Goal: Task Accomplishment & Management: Use online tool/utility

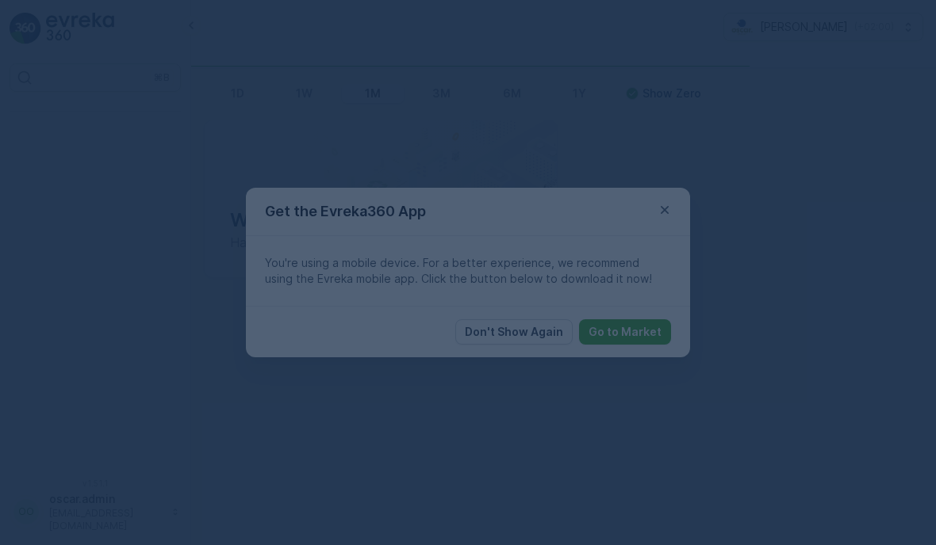
click at [664, 207] on div at bounding box center [468, 272] width 936 height 545
click at [661, 220] on div at bounding box center [468, 272] width 936 height 545
click at [771, 179] on div at bounding box center [468, 272] width 936 height 545
click at [654, 215] on div at bounding box center [468, 272] width 936 height 545
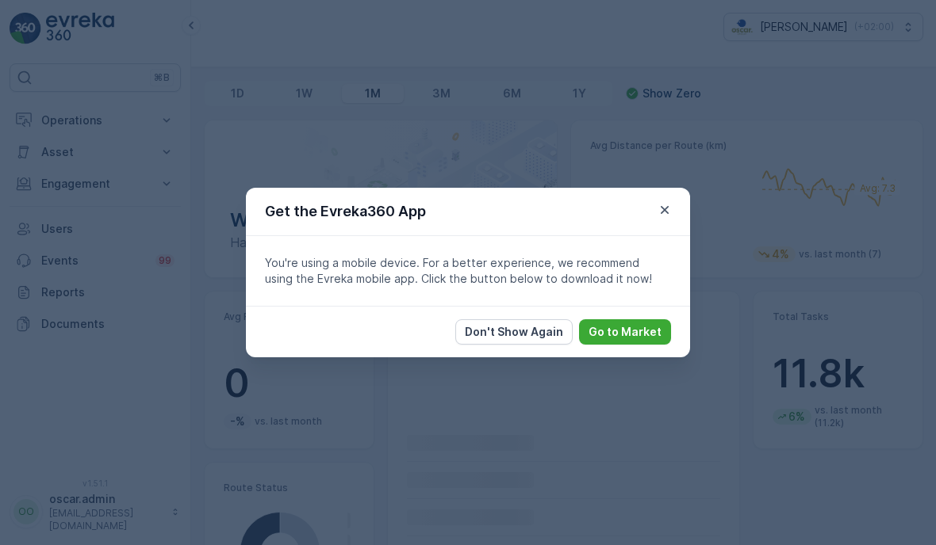
click at [667, 210] on icon "button" at bounding box center [664, 210] width 16 height 16
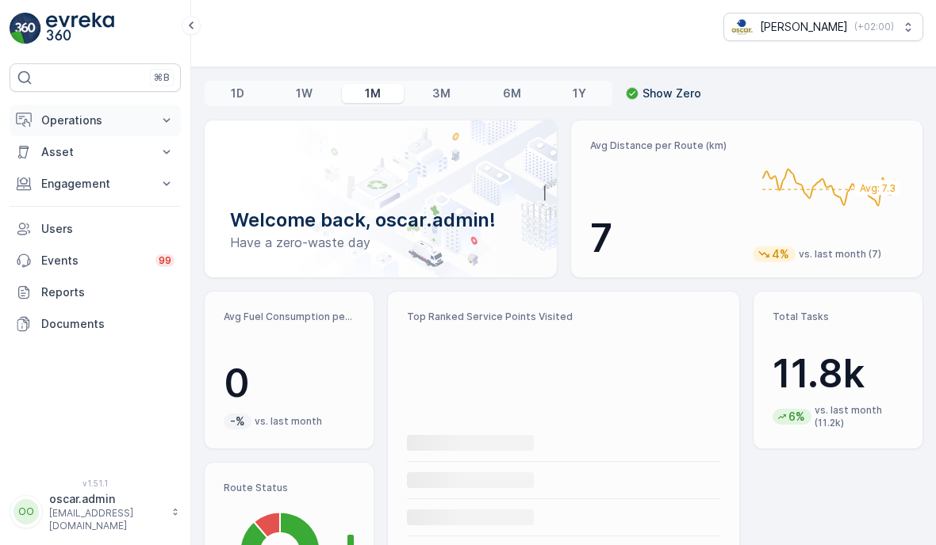
click at [140, 112] on button "Operations" at bounding box center [95, 121] width 171 height 32
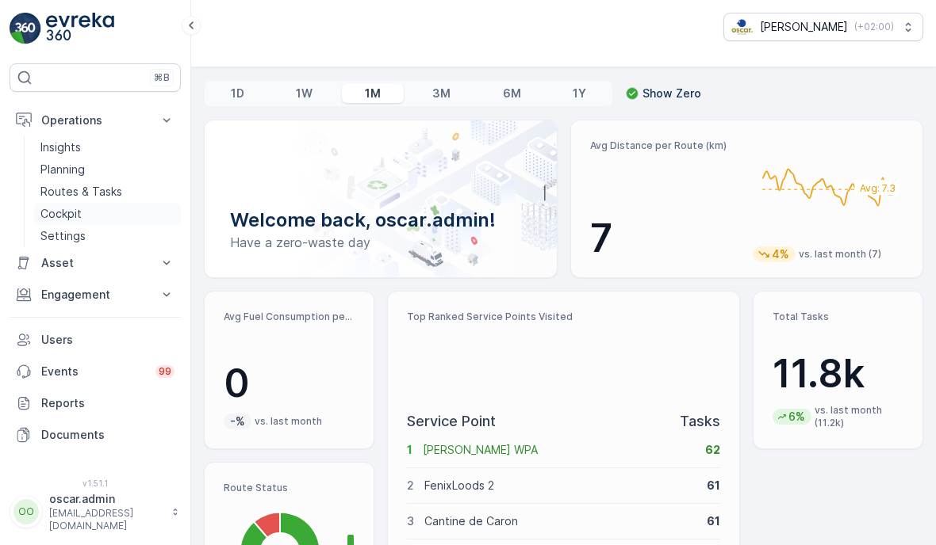
click at [98, 218] on link "Cockpit" at bounding box center [107, 214] width 147 height 22
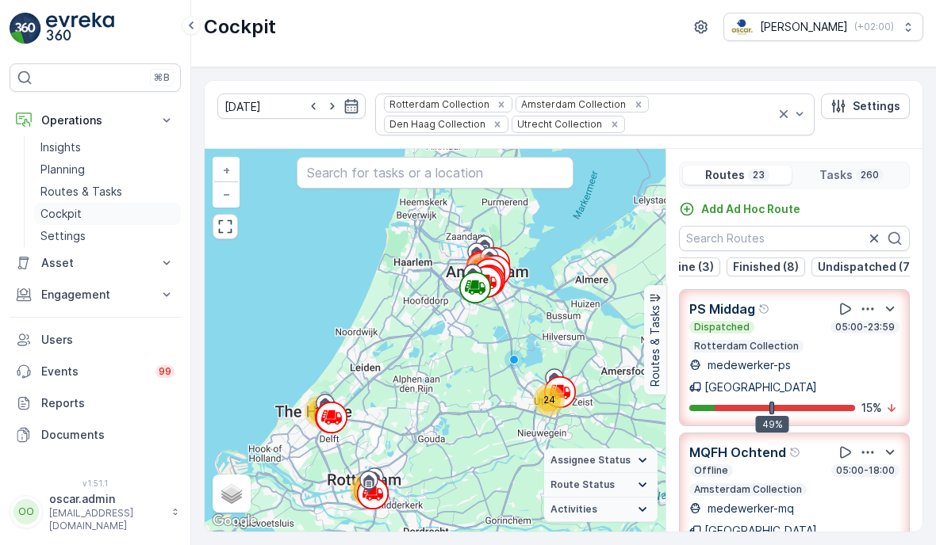
scroll to position [0, 131]
click at [870, 265] on p "Undispatched (7)" at bounding box center [865, 267] width 96 height 16
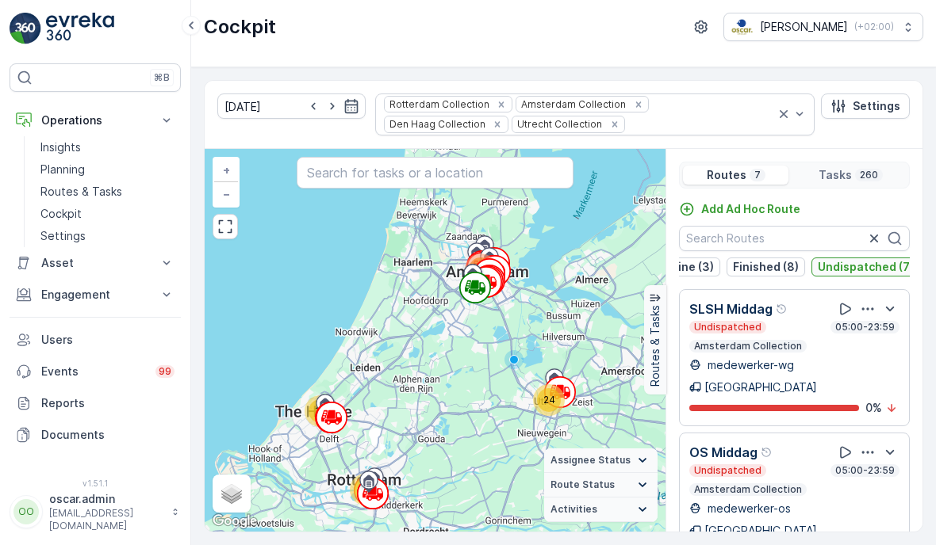
scroll to position [0, 0]
click at [863, 273] on p "Undispatched (7)" at bounding box center [865, 267] width 96 height 16
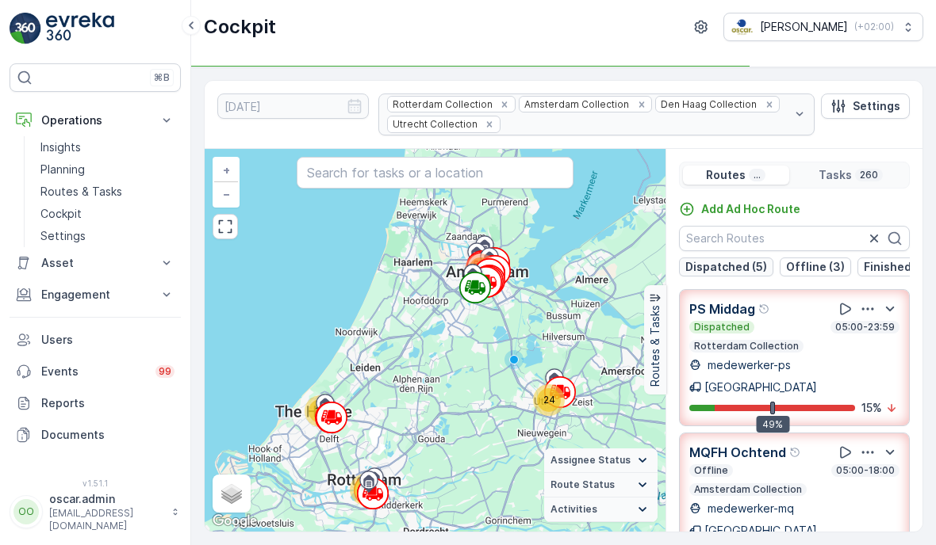
click at [723, 266] on p "Dispatched (5)" at bounding box center [726, 267] width 82 height 16
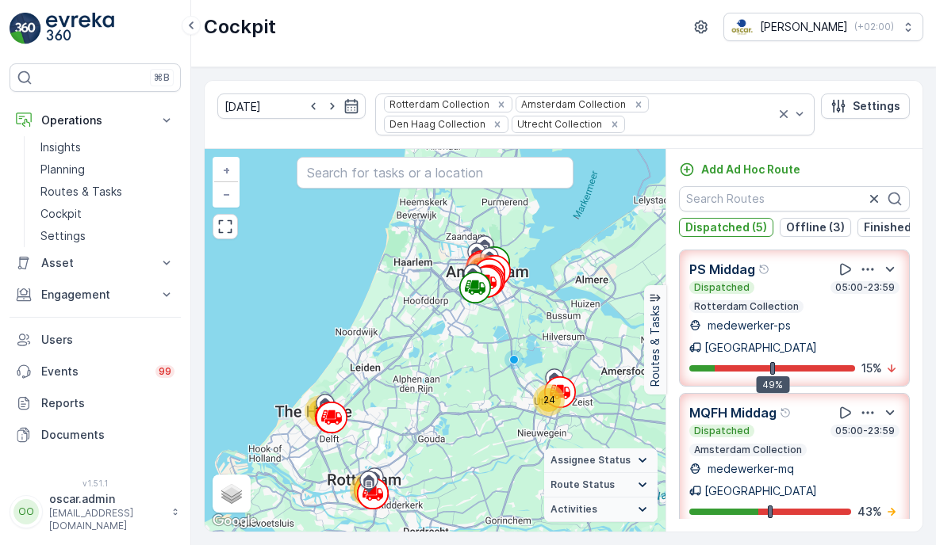
click at [744, 162] on div "Add Ad Hoc Route Dispatched (5) Offline (3) Finished (8) Undispatched (7)" at bounding box center [794, 199] width 256 height 75
click at [747, 220] on p "Dispatched (5)" at bounding box center [726, 228] width 82 height 16
click at [771, 218] on button "Dispatched (5)" at bounding box center [726, 227] width 94 height 19
click at [786, 220] on p "Offline (3)" at bounding box center [815, 228] width 59 height 16
click at [749, 220] on p "Dispatched (5)" at bounding box center [726, 228] width 82 height 16
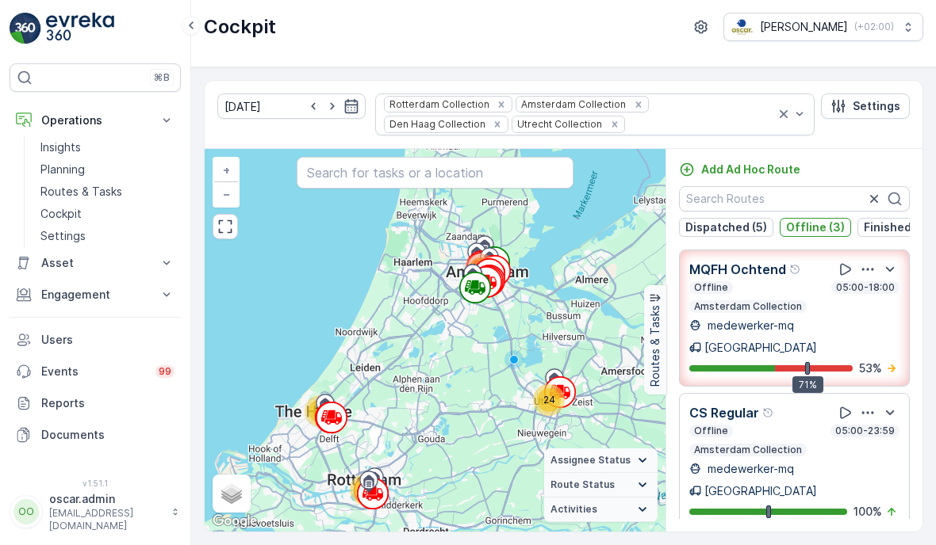
click at [799, 218] on button "Offline (3)" at bounding box center [814, 227] width 71 height 19
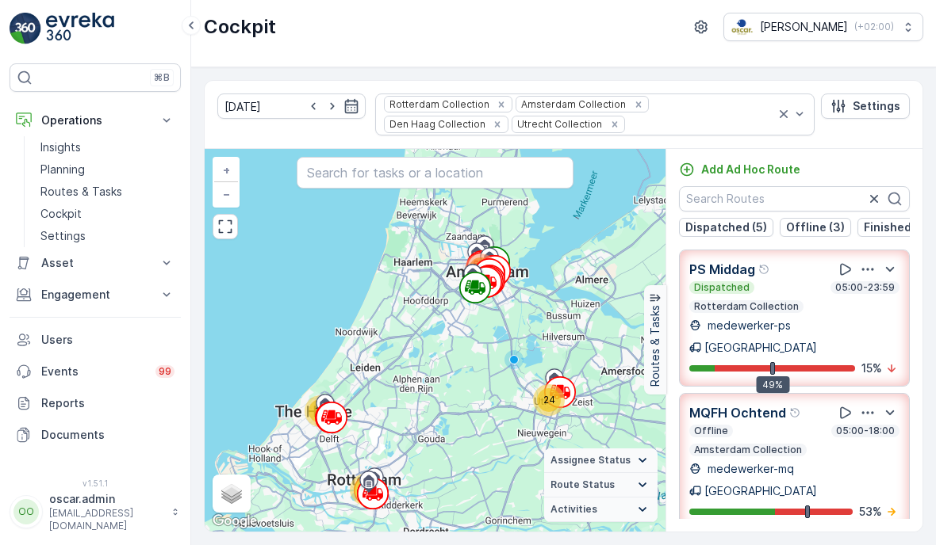
click at [775, 218] on div "Dispatched (5) Offline (3) Finished (8) Undispatched (7)" at bounding box center [794, 227] width 231 height 19
click at [749, 220] on p "Dispatched (5)" at bounding box center [726, 228] width 82 height 16
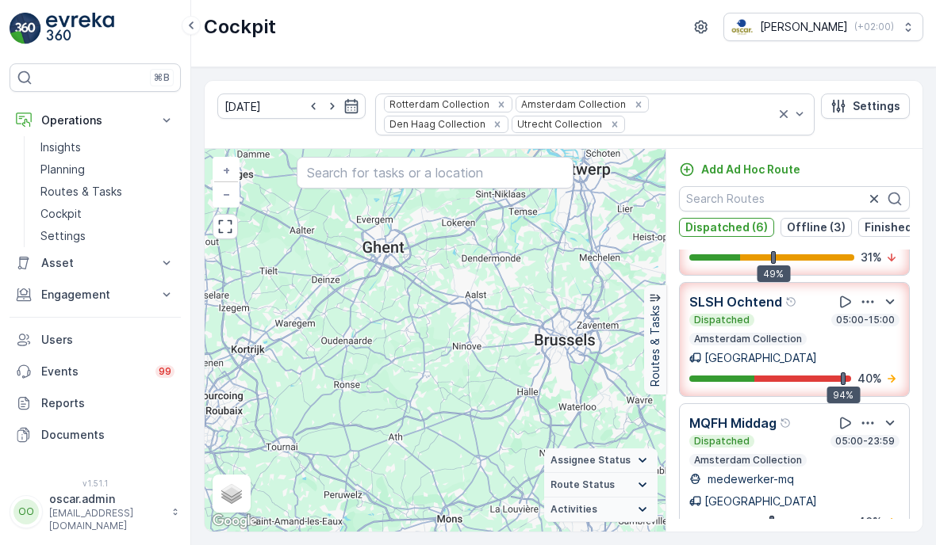
scroll to position [257, 0]
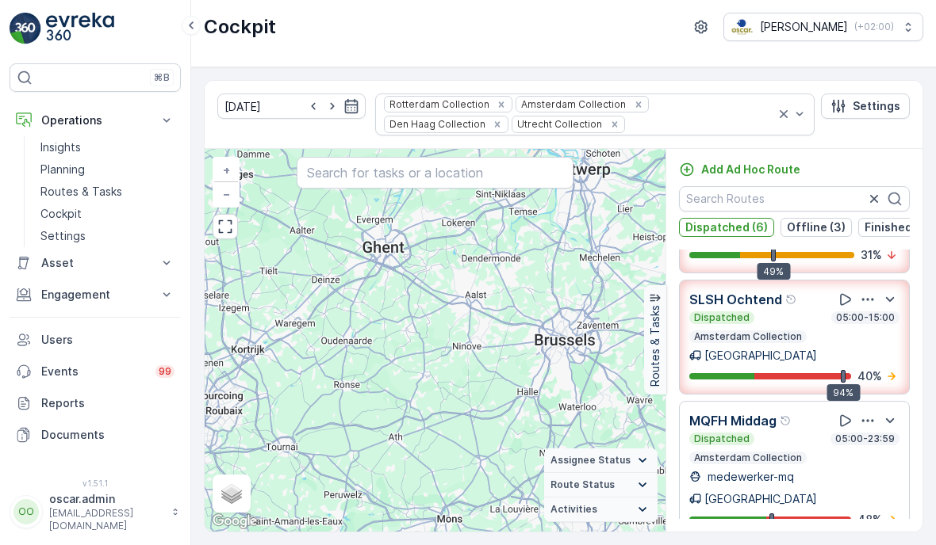
click at [870, 292] on icon "button" at bounding box center [867, 300] width 16 height 16
click at [870, 314] on span "See More Details" at bounding box center [870, 322] width 92 height 16
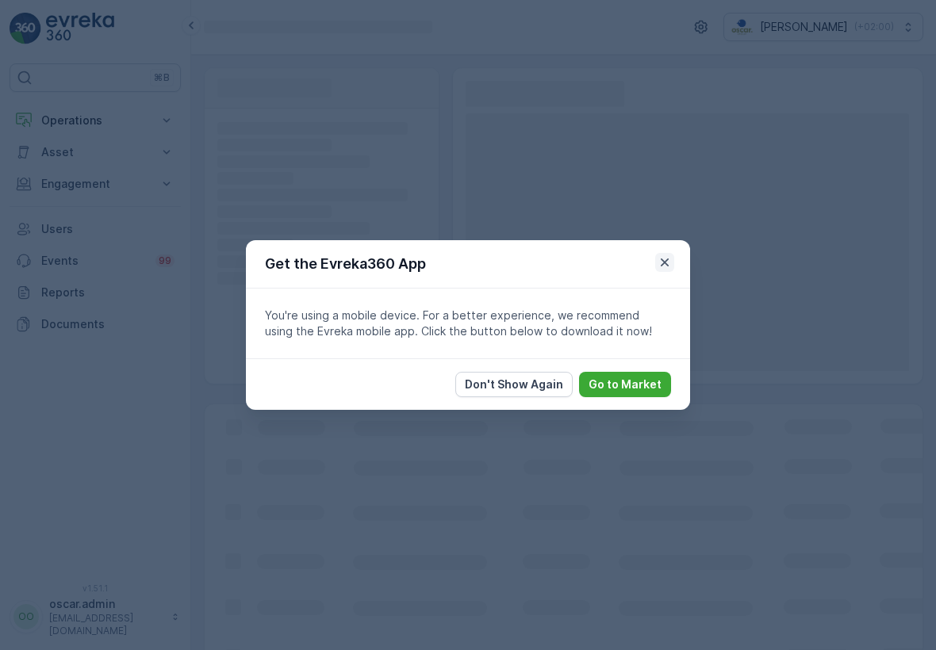
click at [662, 261] on icon "button" at bounding box center [664, 262] width 8 height 8
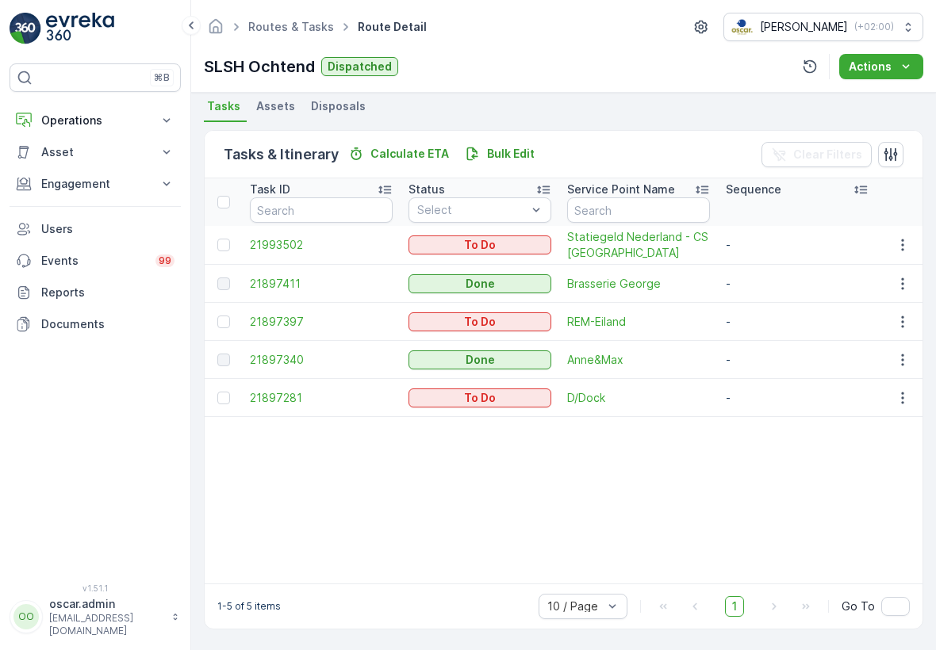
scroll to position [385, 0]
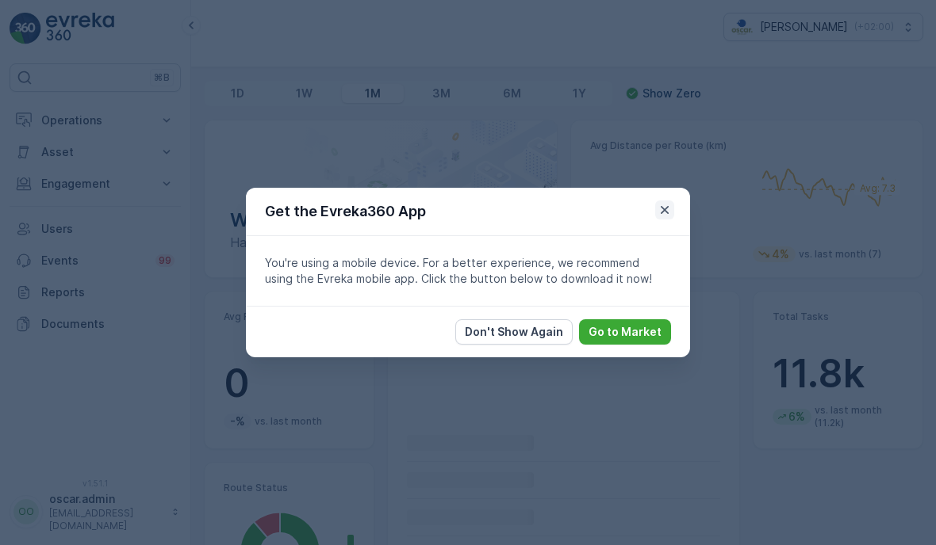
click at [656, 212] on button "button" at bounding box center [664, 210] width 19 height 19
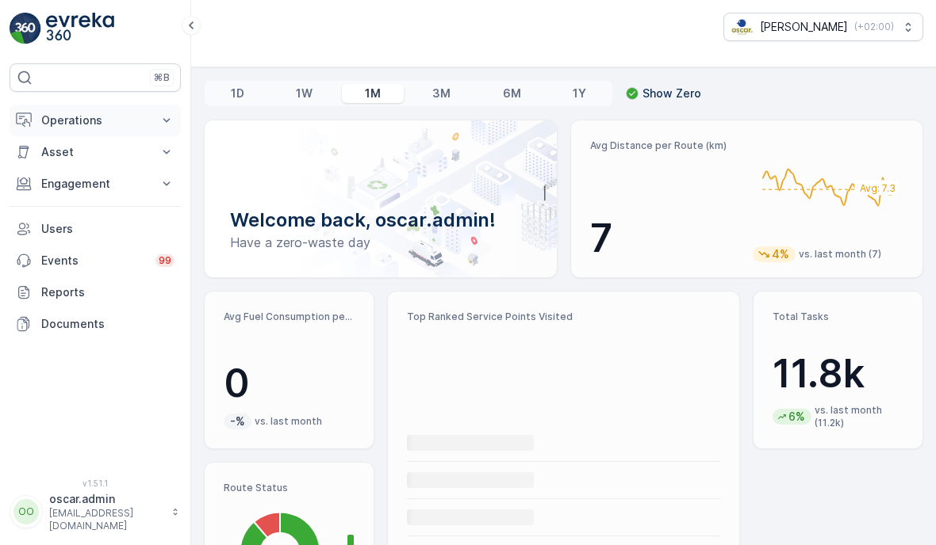
click at [57, 123] on p "Operations" at bounding box center [95, 121] width 108 height 16
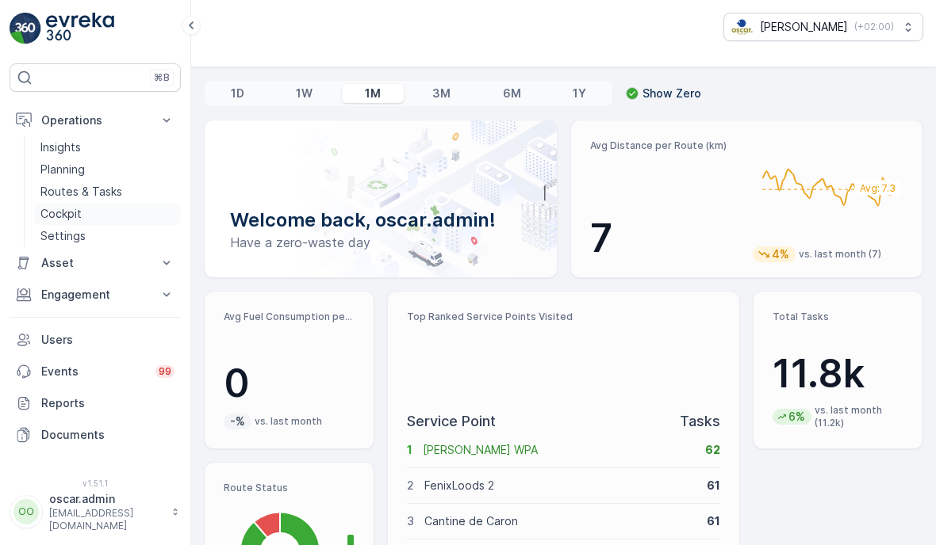
click at [61, 217] on p "Cockpit" at bounding box center [60, 214] width 41 height 16
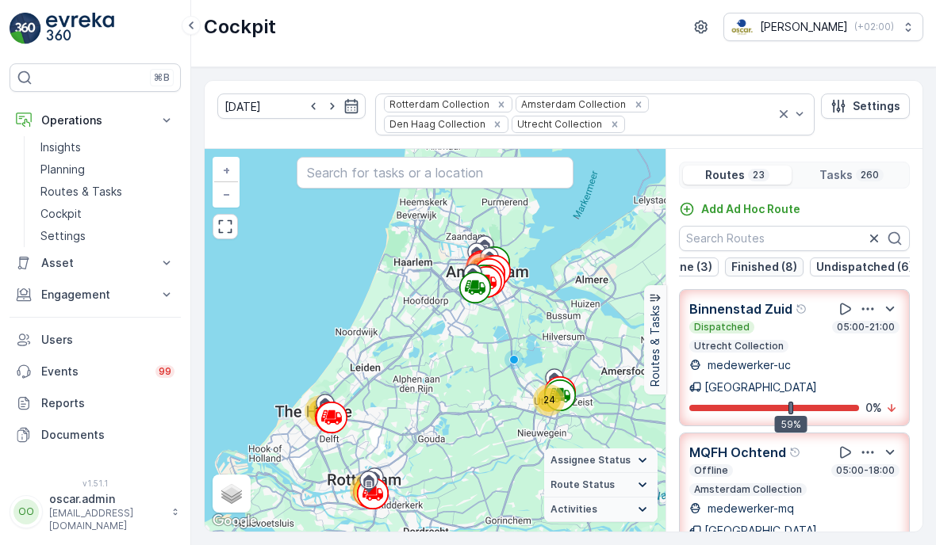
scroll to position [0, 132]
click at [876, 265] on p "Undispatched (6)" at bounding box center [865, 267] width 97 height 16
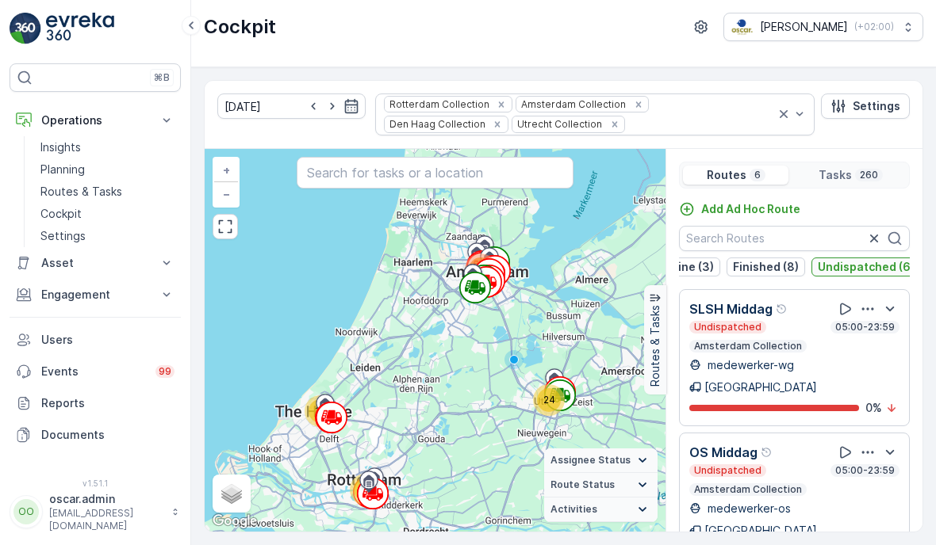
scroll to position [-1, 0]
click at [846, 270] on p "Undispatched (6)" at bounding box center [865, 267] width 97 height 16
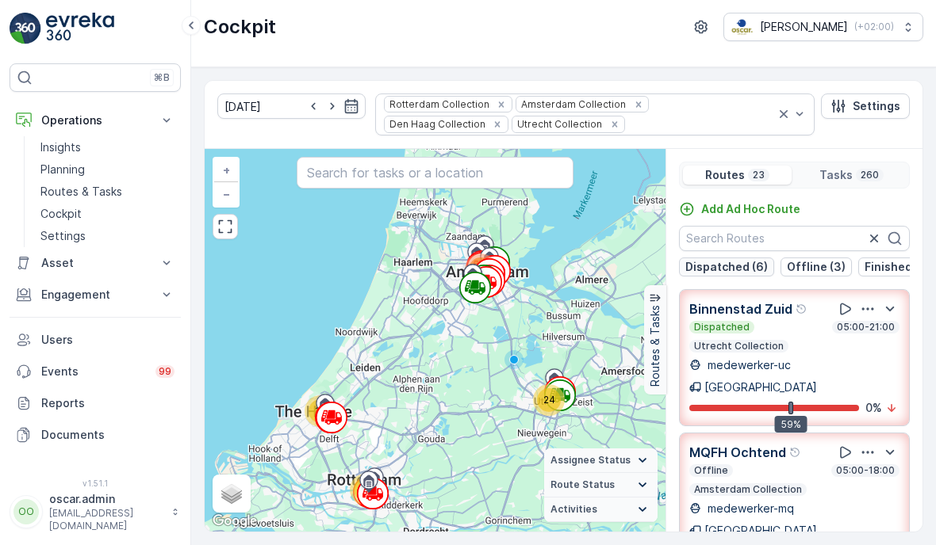
scroll to position [0, 0]
click at [717, 268] on p "Dispatched (6)" at bounding box center [726, 267] width 82 height 16
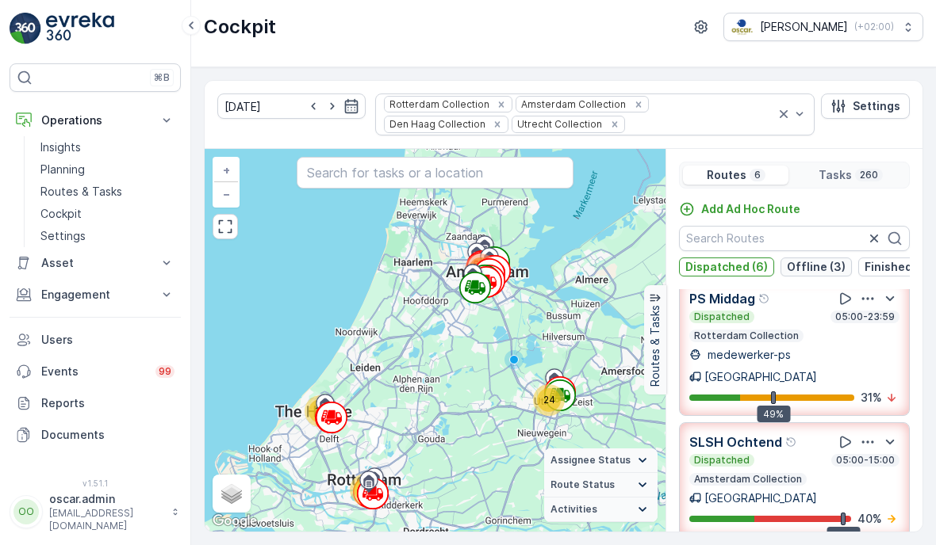
scroll to position [113, 0]
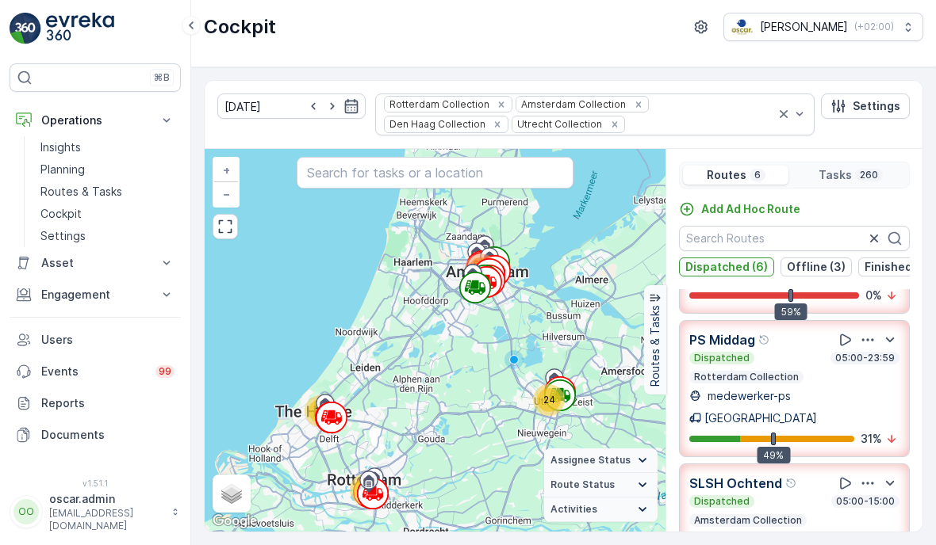
click at [734, 271] on p "Dispatched (6)" at bounding box center [726, 267] width 82 height 16
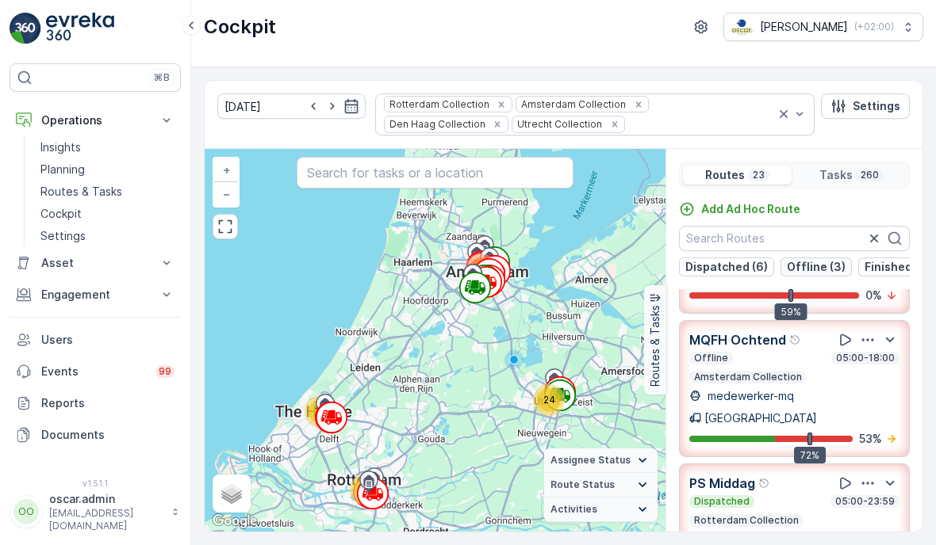
click at [786, 268] on p "Offline (3)" at bounding box center [815, 267] width 59 height 16
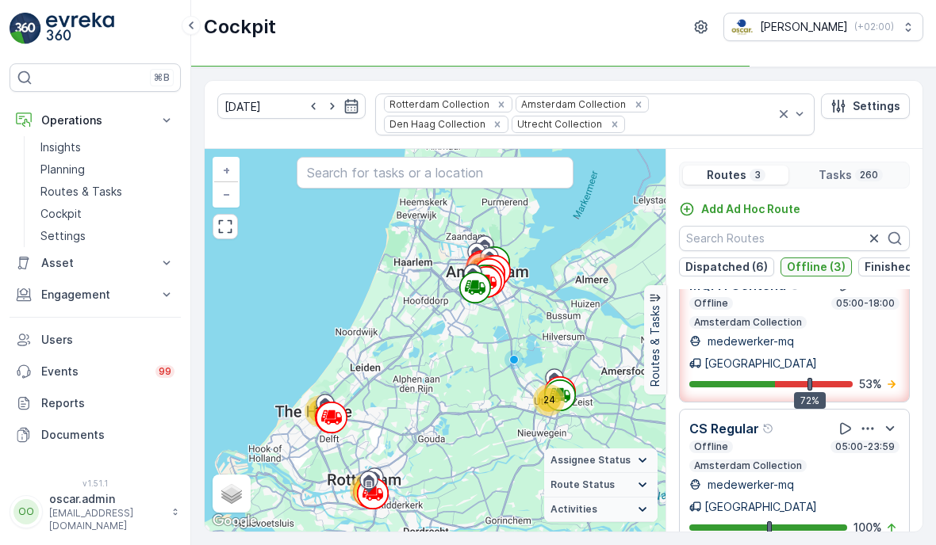
scroll to position [0, 0]
click at [798, 271] on p "Offline (3)" at bounding box center [815, 267] width 59 height 16
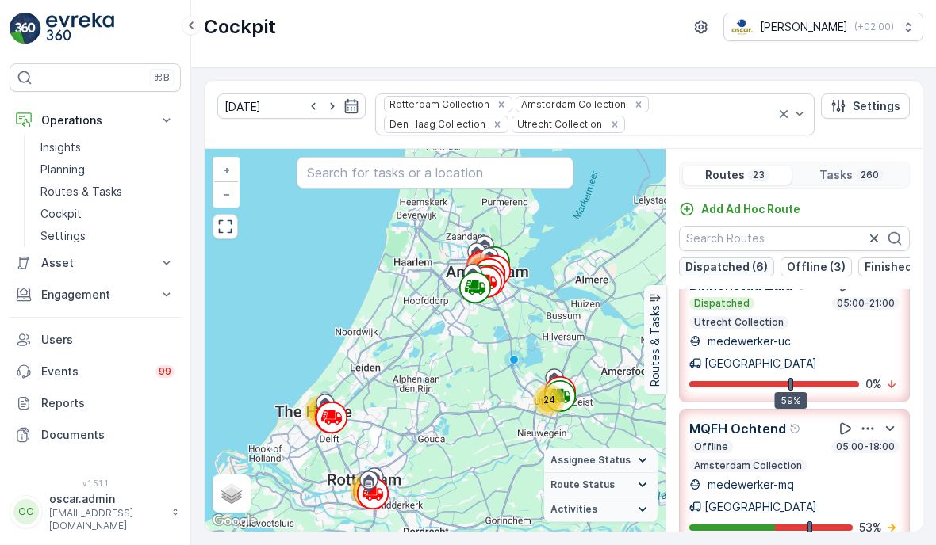
click at [763, 271] on p "Dispatched (6)" at bounding box center [726, 267] width 82 height 16
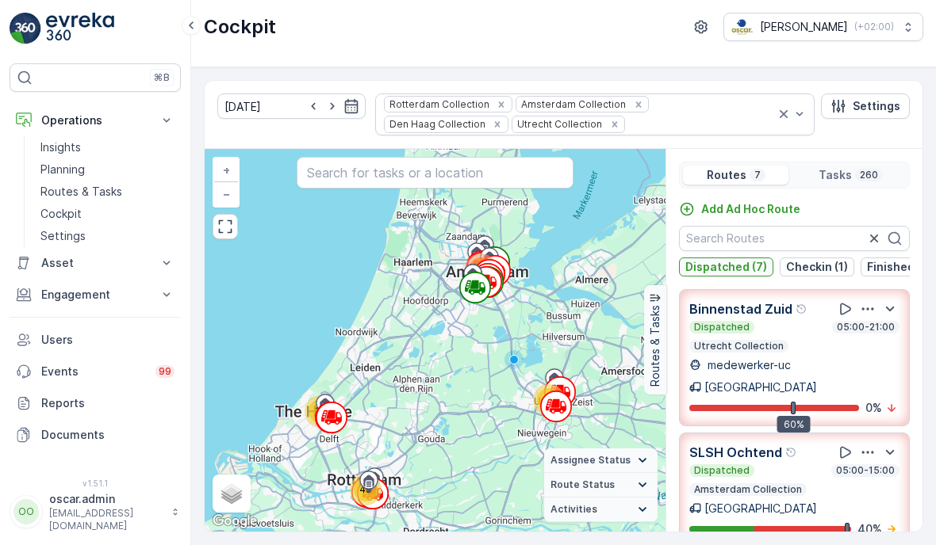
click at [717, 262] on p "Dispatched (7)" at bounding box center [726, 267] width 82 height 16
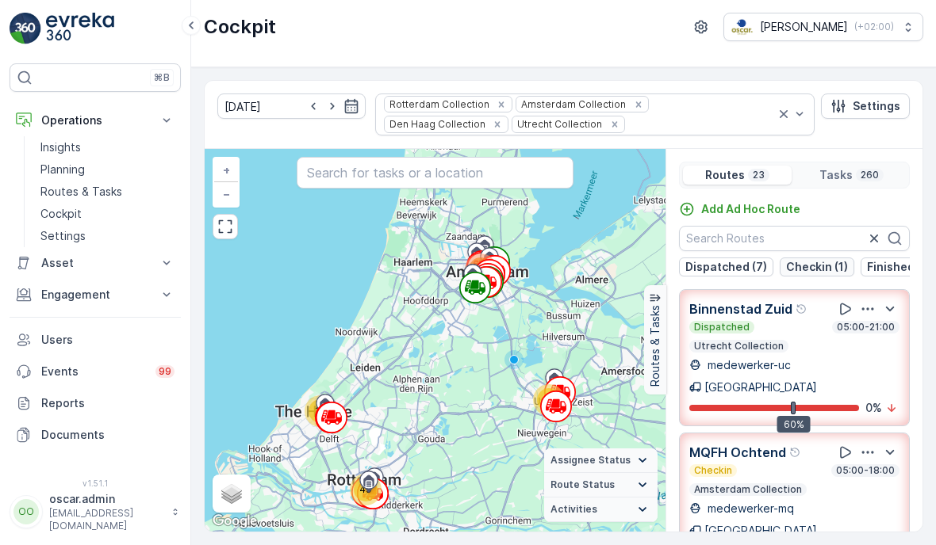
click at [808, 273] on p "Checkin (1)" at bounding box center [817, 267] width 62 height 16
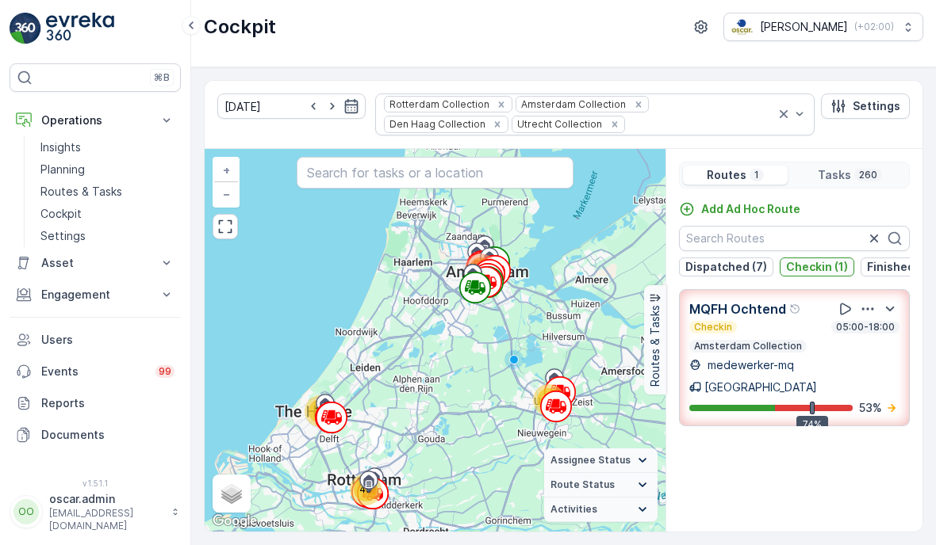
click at [814, 274] on button "Checkin (1)" at bounding box center [816, 267] width 75 height 19
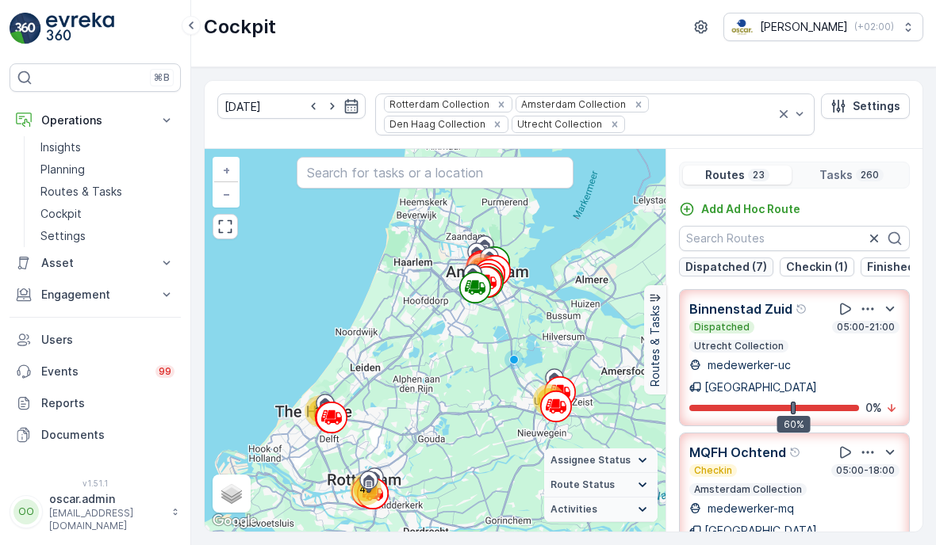
click at [716, 275] on button "Dispatched (7)" at bounding box center [726, 267] width 94 height 19
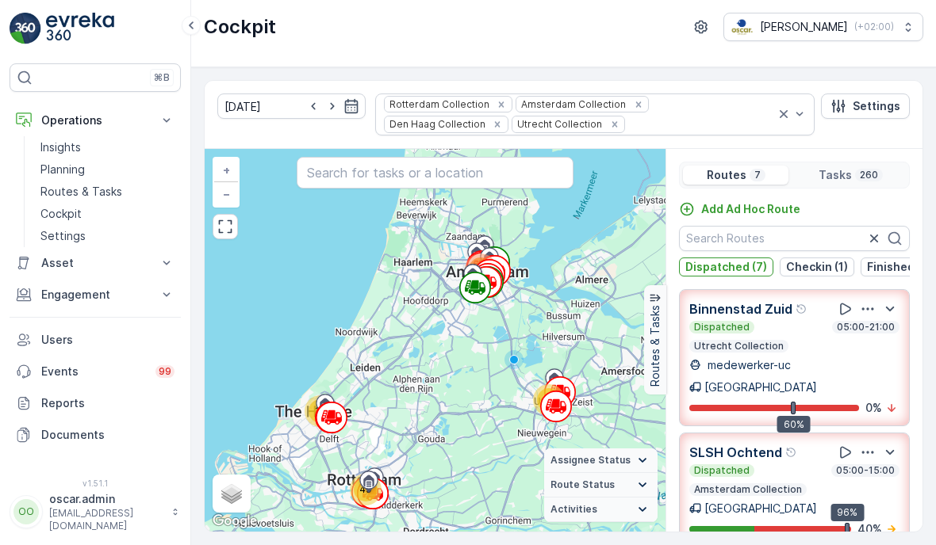
click at [717, 473] on div "SLSH Ochtend Dispatched 05:00-15:00 Amsterdam Collection [GEOGRAPHIC_DATA] 96% …" at bounding box center [794, 490] width 210 height 94
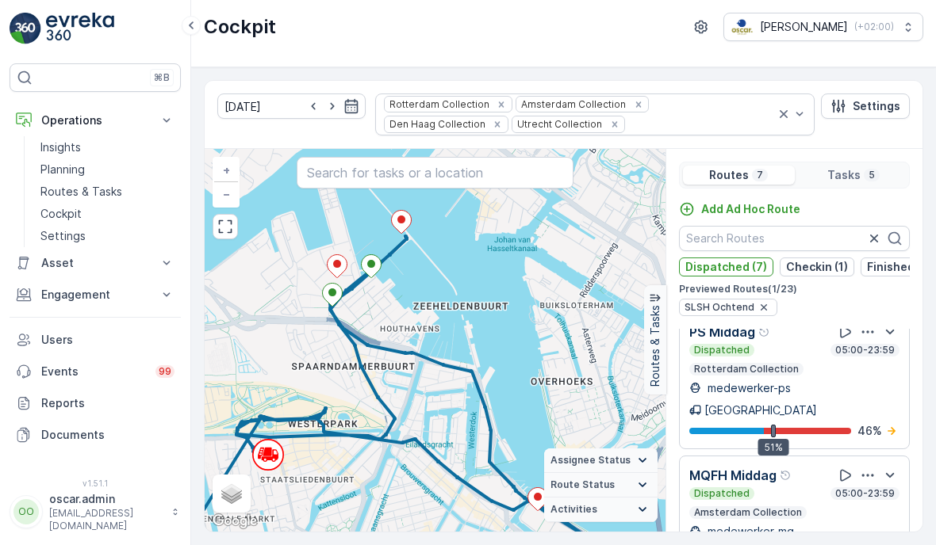
click at [701, 250] on input "text" at bounding box center [794, 238] width 231 height 25
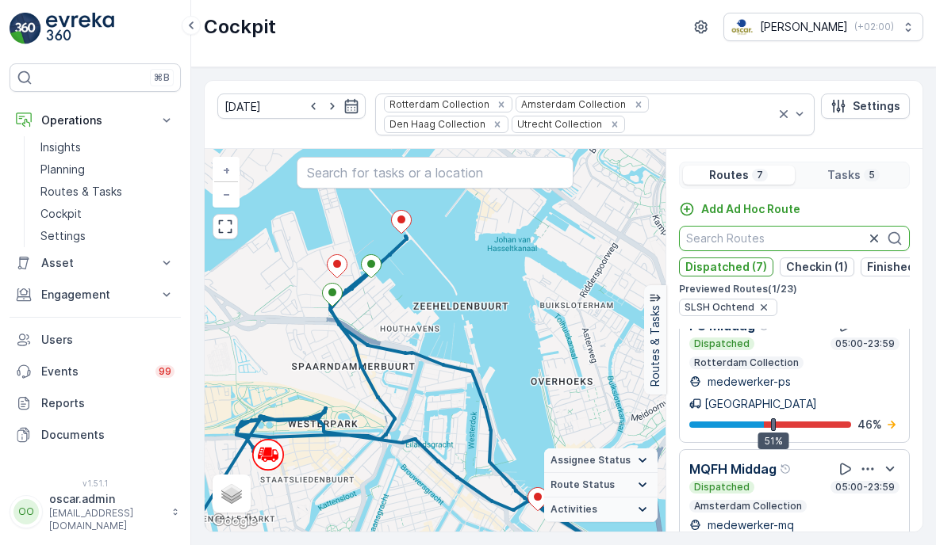
scroll to position [289, 0]
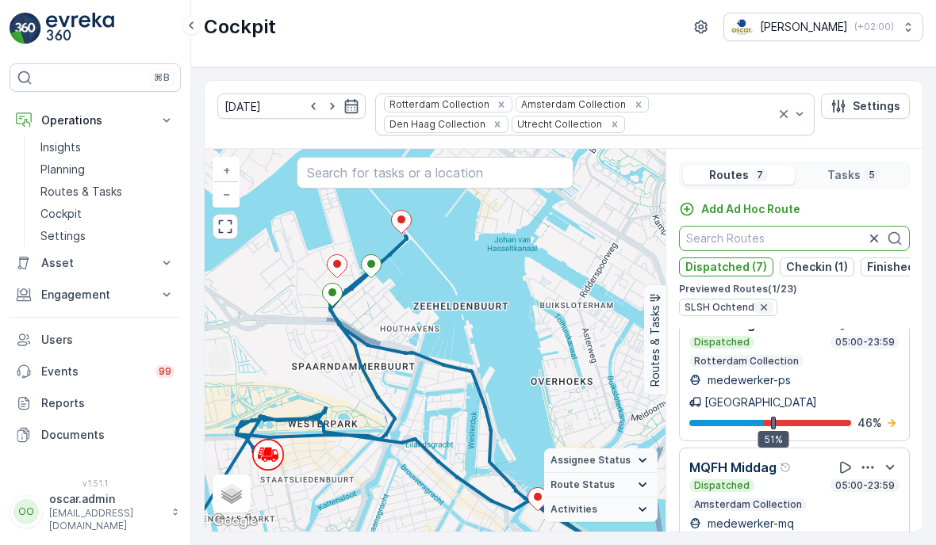
click at [768, 307] on div "button" at bounding box center [763, 307] width 19 height 13
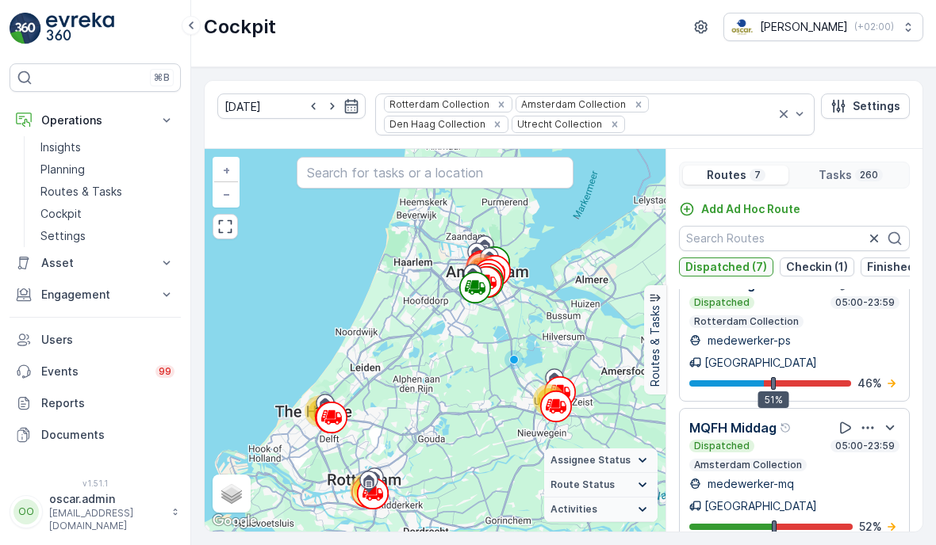
click at [740, 274] on button "Dispatched (7)" at bounding box center [726, 267] width 94 height 19
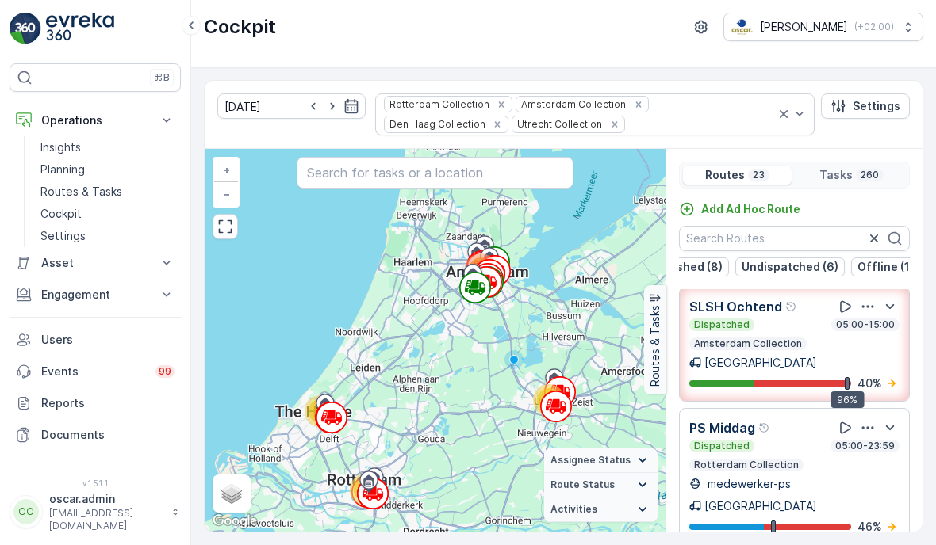
scroll to position [0, 209]
click at [799, 273] on p "Undispatched (6)" at bounding box center [790, 267] width 97 height 16
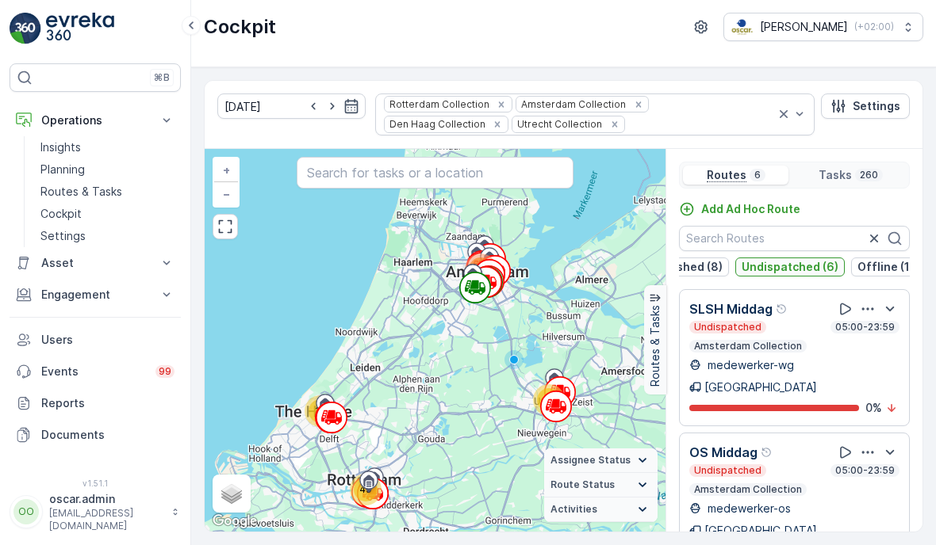
scroll to position [0, 0]
click at [833, 263] on p "Undispatched (6)" at bounding box center [866, 267] width 97 height 16
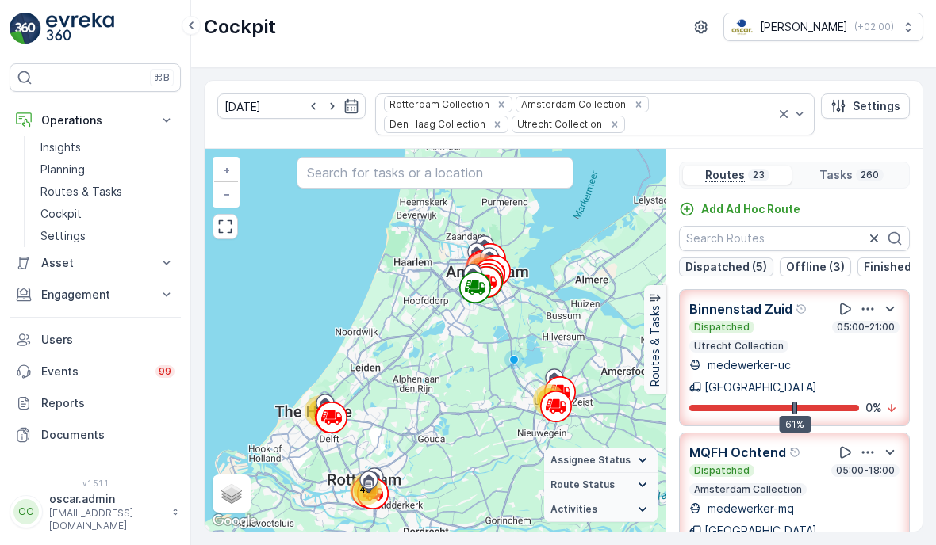
click at [721, 269] on p "Dispatched (5)" at bounding box center [726, 267] width 82 height 16
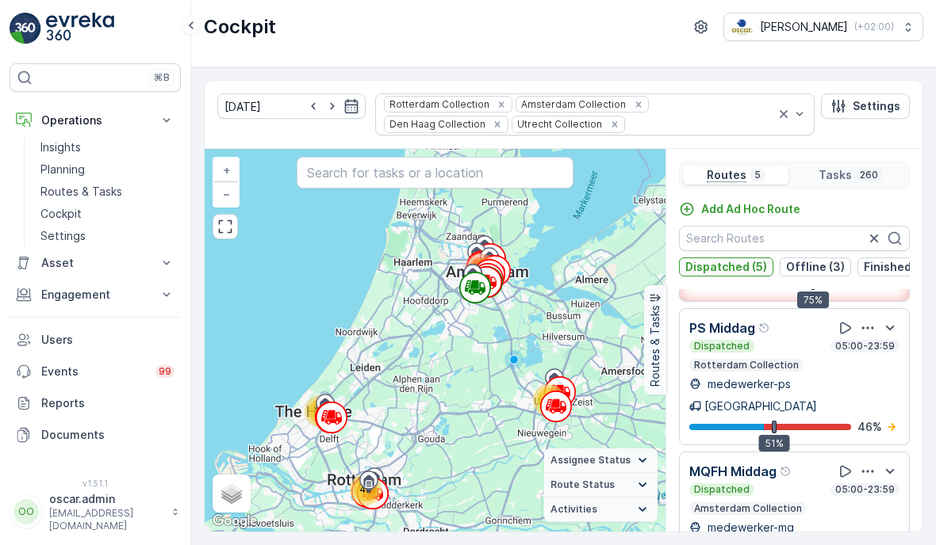
click at [711, 267] on p "Dispatched (5)" at bounding box center [726, 267] width 82 height 16
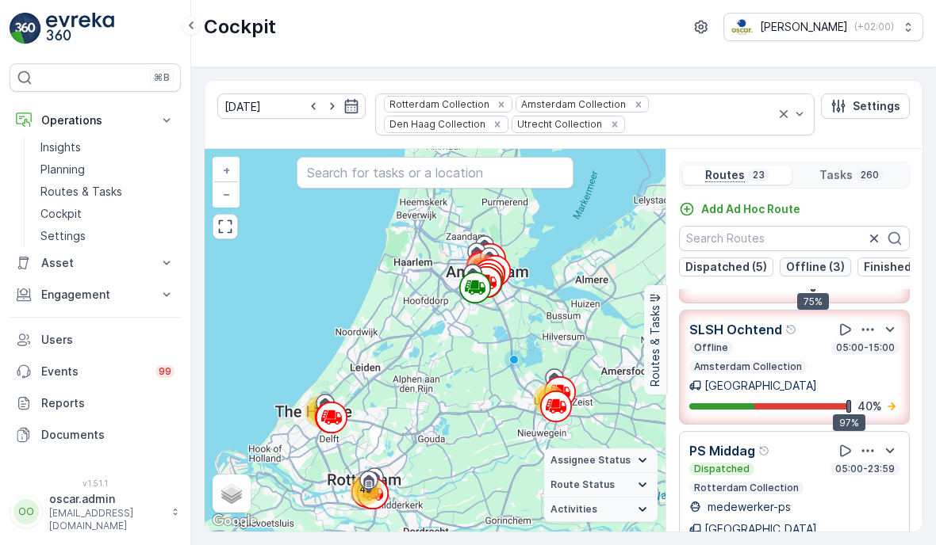
click at [818, 270] on p "Offline (3)" at bounding box center [815, 267] width 59 height 16
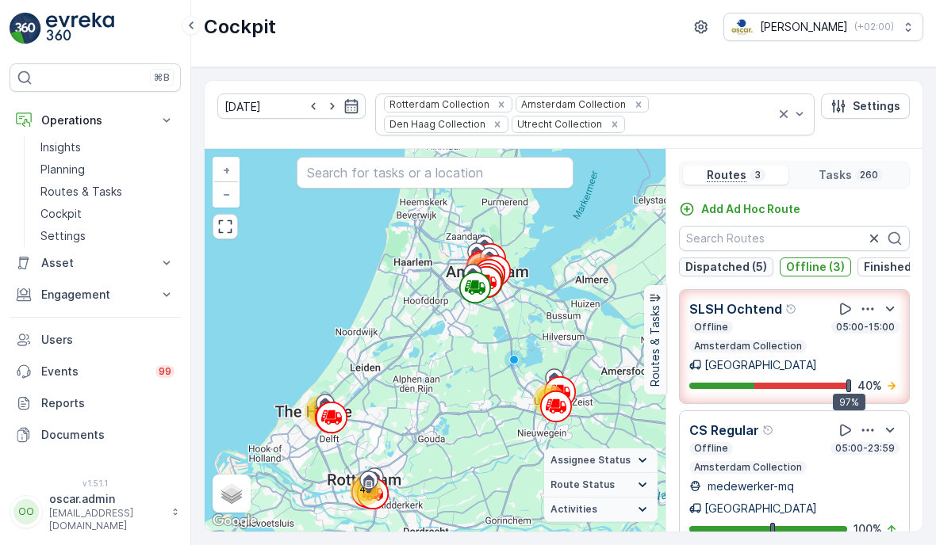
click at [757, 270] on p "Dispatched (5)" at bounding box center [726, 267] width 82 height 16
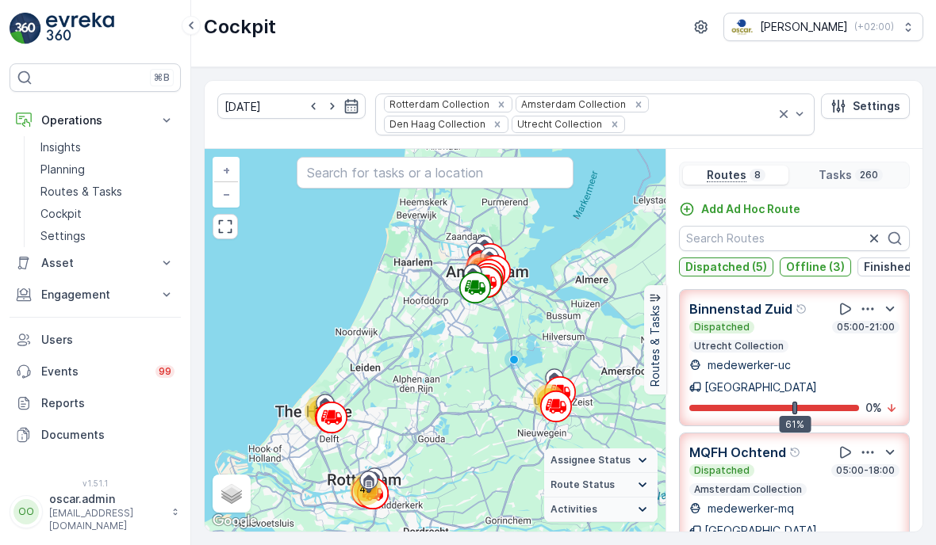
click at [719, 275] on button "Dispatched (5)" at bounding box center [726, 267] width 94 height 19
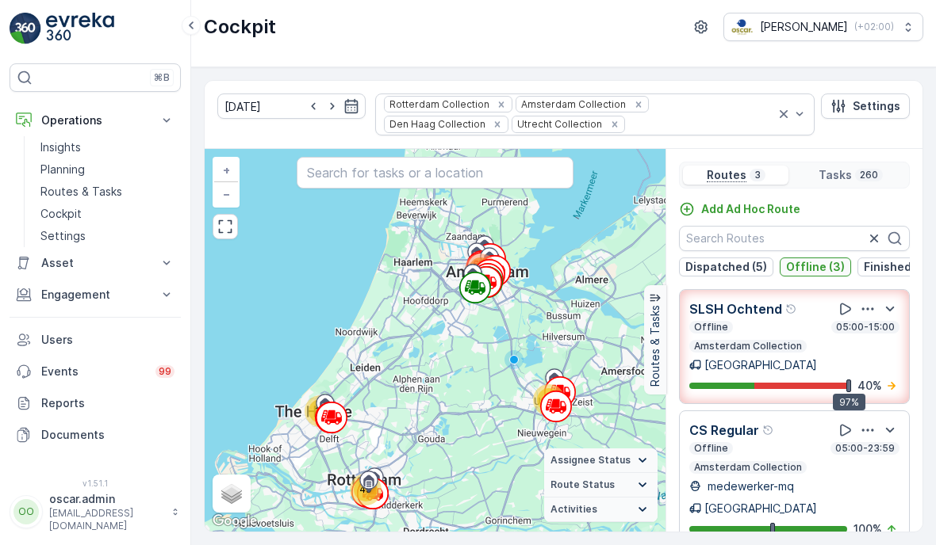
click at [812, 262] on p "Offline (3)" at bounding box center [815, 267] width 59 height 16
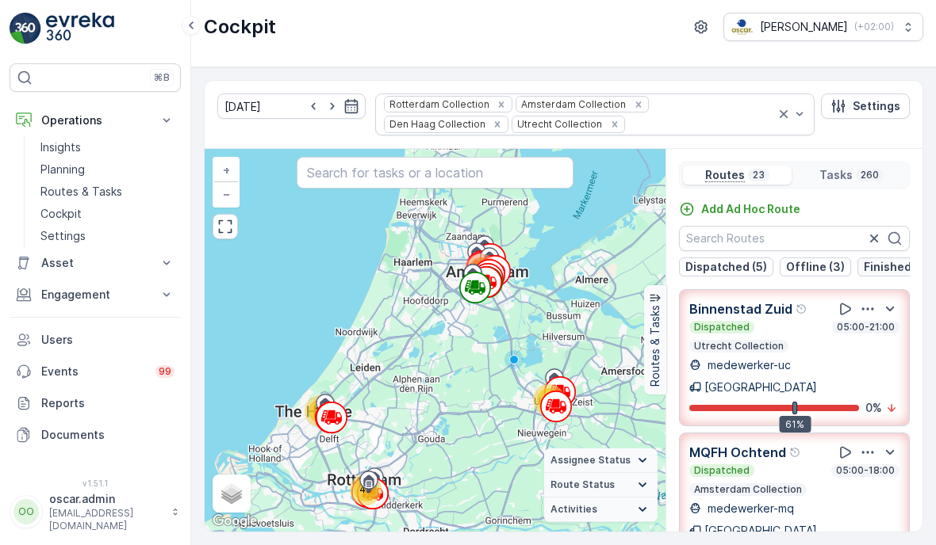
click at [883, 275] on button "Finished (9)" at bounding box center [896, 267] width 78 height 19
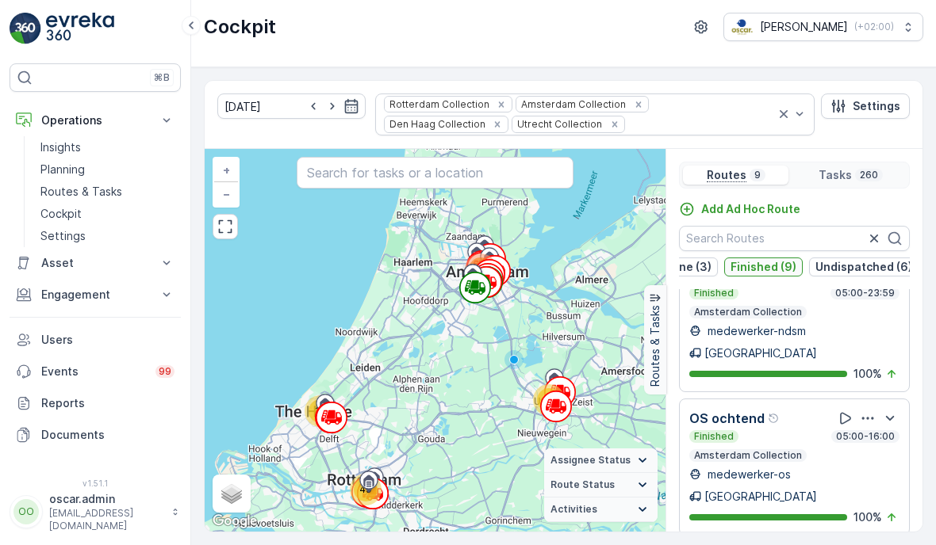
scroll to position [0, 132]
click at [771, 274] on button "Finished (9)" at bounding box center [764, 267] width 78 height 19
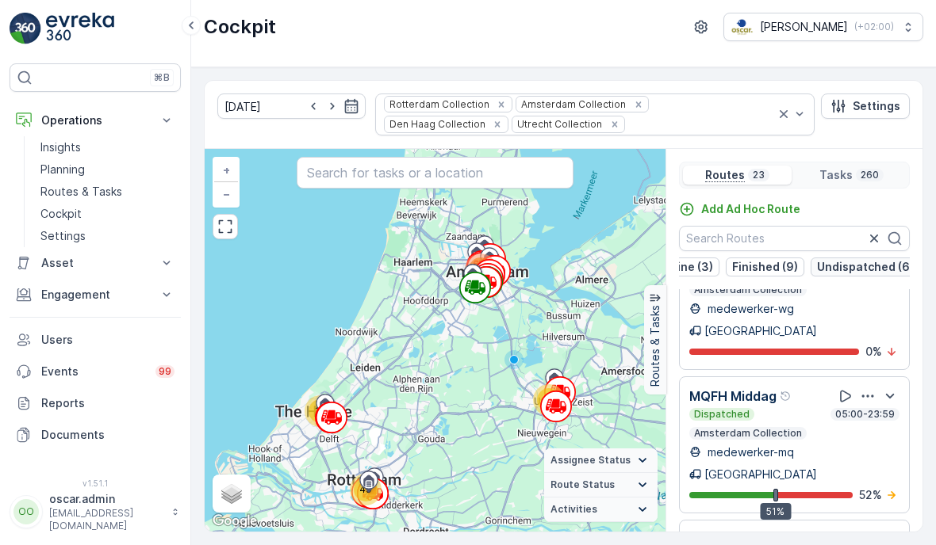
click at [867, 269] on p "Undispatched (6)" at bounding box center [865, 267] width 97 height 16
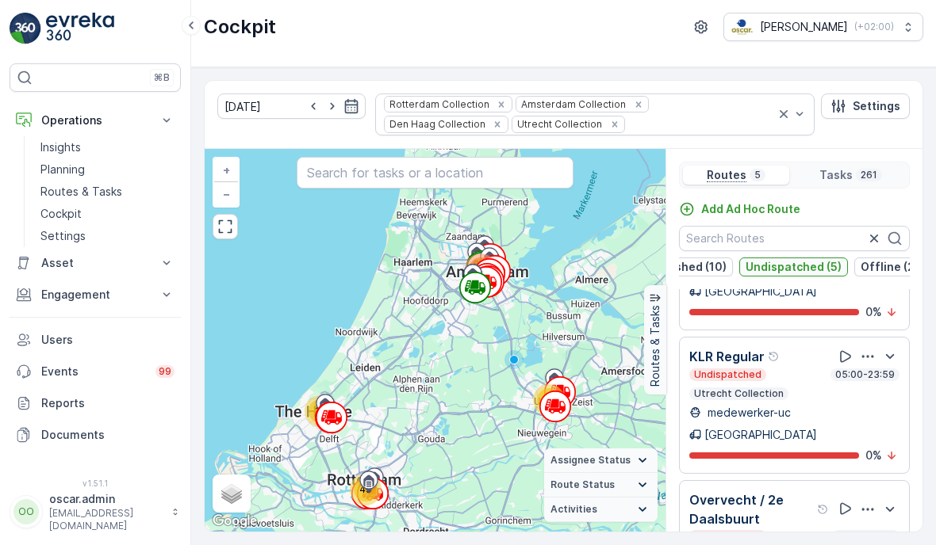
scroll to position [236, 0]
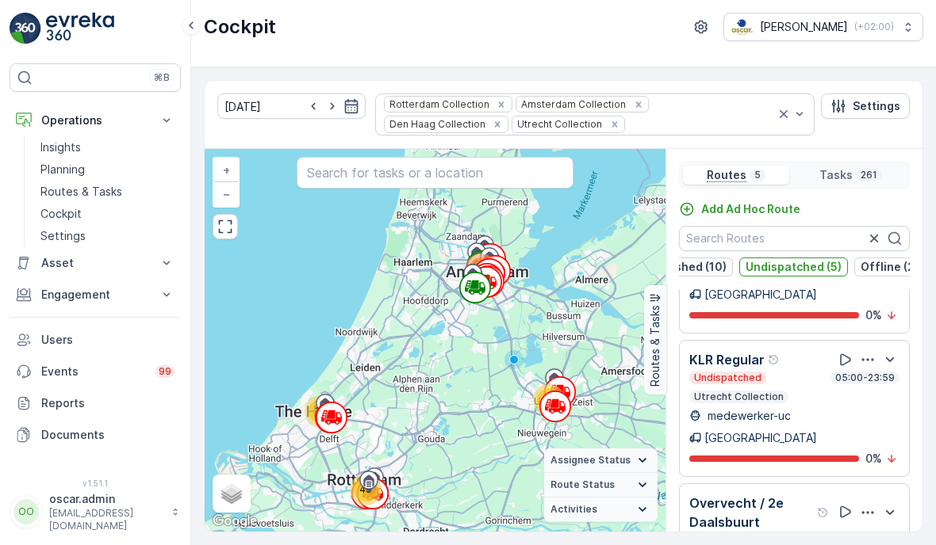
click at [692, 271] on p "Finished (10)" at bounding box center [690, 267] width 71 height 16
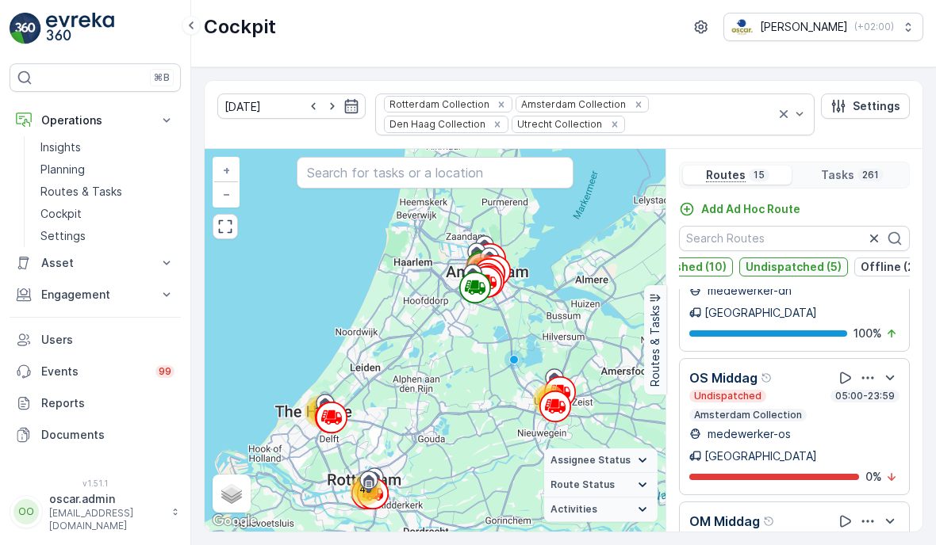
click at [764, 268] on p "Undispatched (5)" at bounding box center [793, 267] width 96 height 16
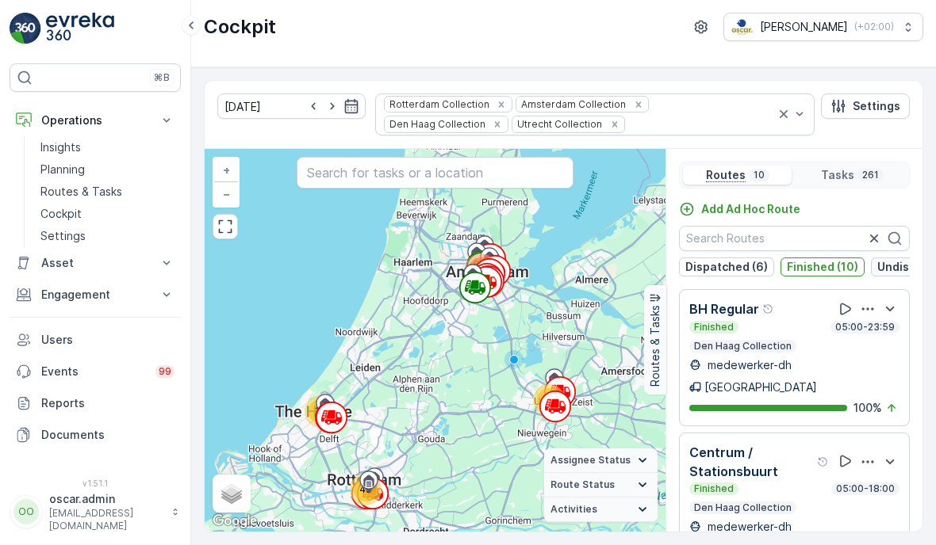
scroll to position [0, 0]
click at [717, 274] on button "Dispatched (6)" at bounding box center [726, 267] width 95 height 19
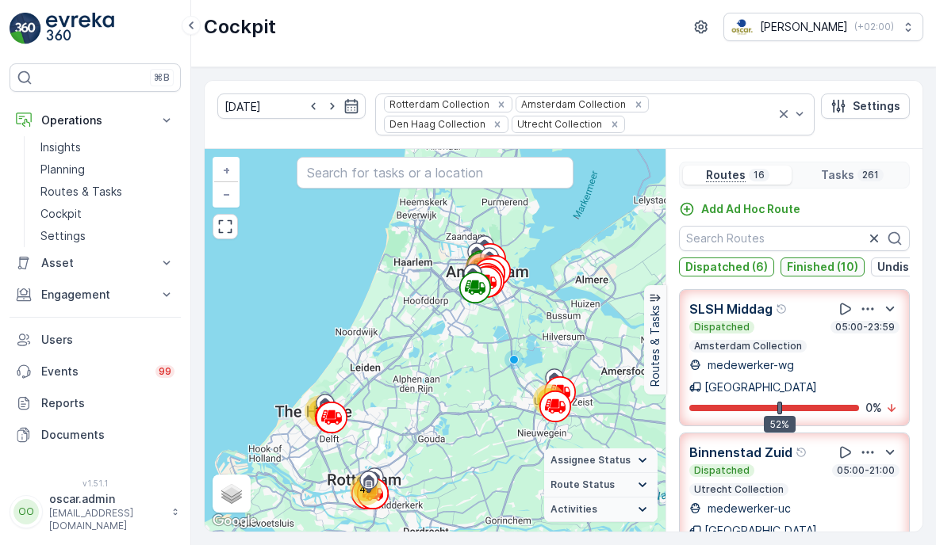
click at [793, 273] on p "Finished (10)" at bounding box center [821, 267] width 71 height 16
click at [760, 266] on p "Dispatched (6)" at bounding box center [726, 267] width 82 height 16
click at [866, 274] on button "Offline (2)" at bounding box center [883, 267] width 71 height 19
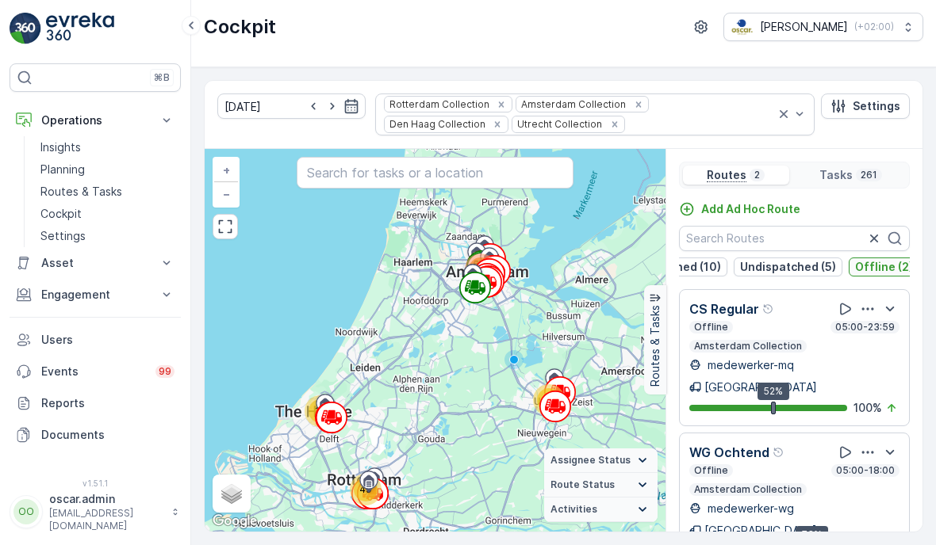
click at [863, 264] on p "Offline (2)" at bounding box center [884, 267] width 58 height 16
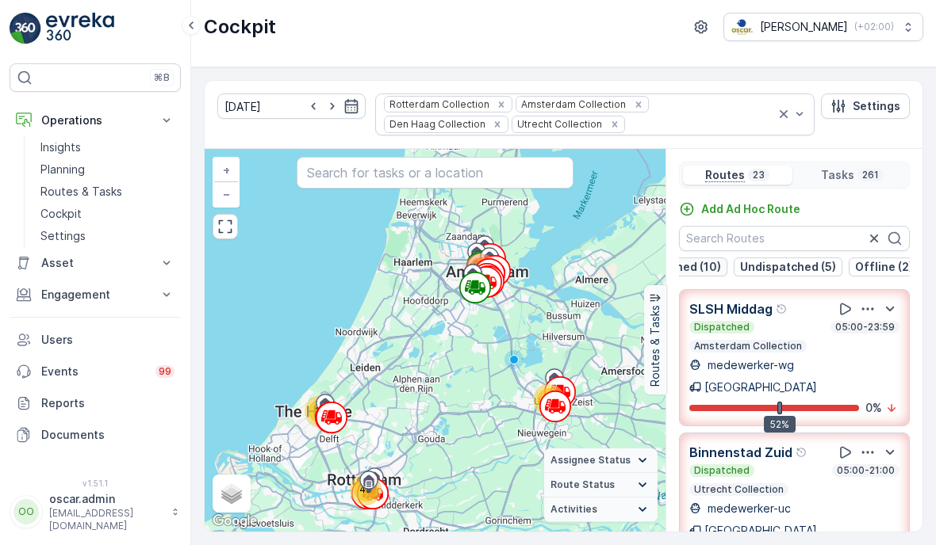
click at [706, 262] on p "Finished (10)" at bounding box center [684, 267] width 71 height 16
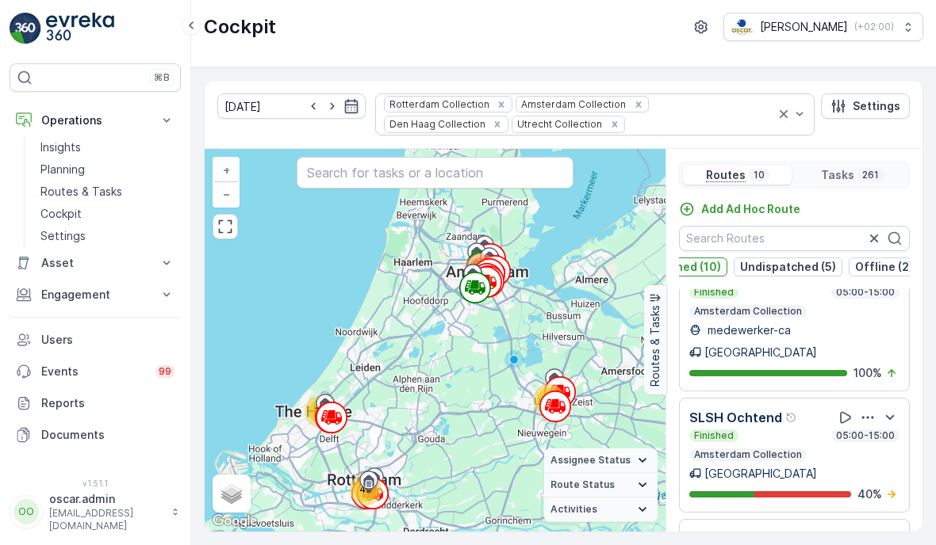
scroll to position [331, 0]
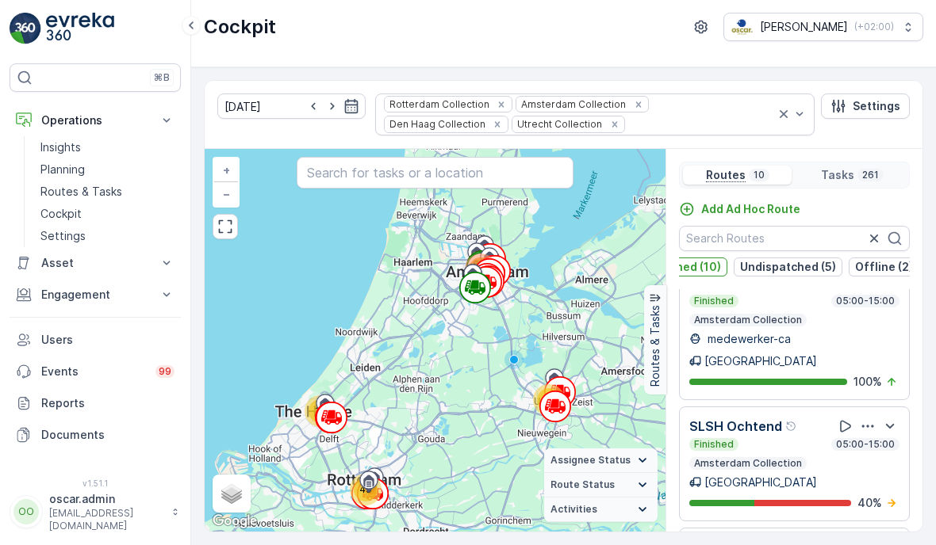
click at [863, 426] on icon "button" at bounding box center [868, 427] width 12 height 2
click at [850, 441] on span "See More Details" at bounding box center [870, 449] width 92 height 16
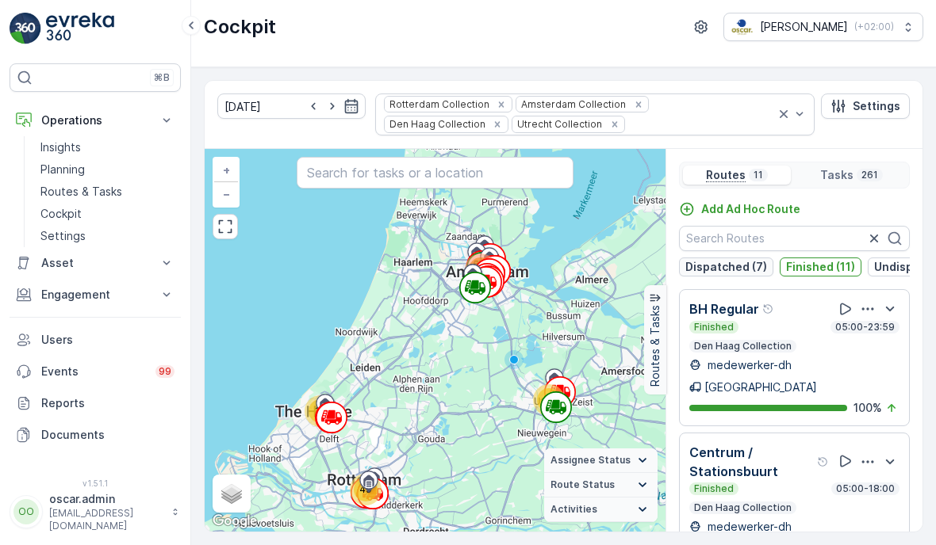
scroll to position [0, 0]
click at [739, 264] on p "Dispatched (7)" at bounding box center [726, 267] width 82 height 16
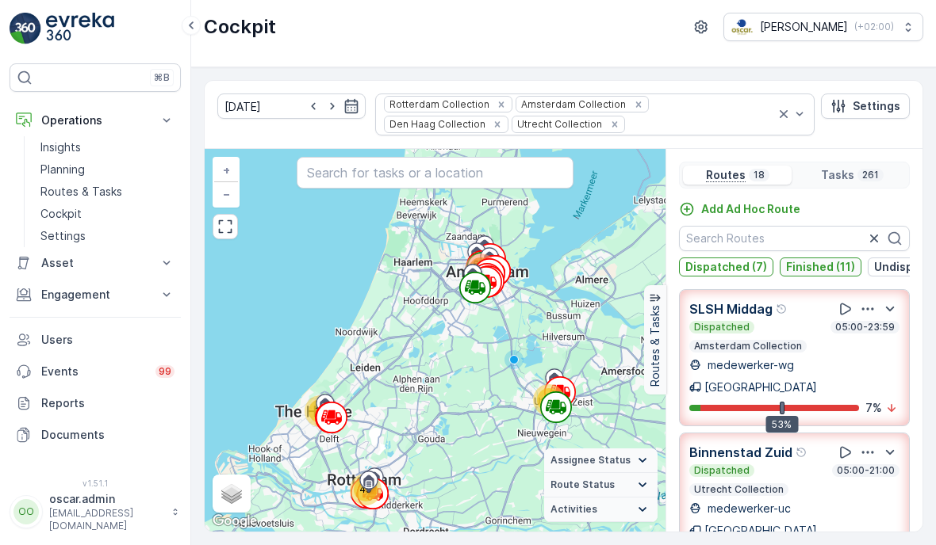
click at [818, 263] on p "Finished (11)" at bounding box center [820, 267] width 69 height 16
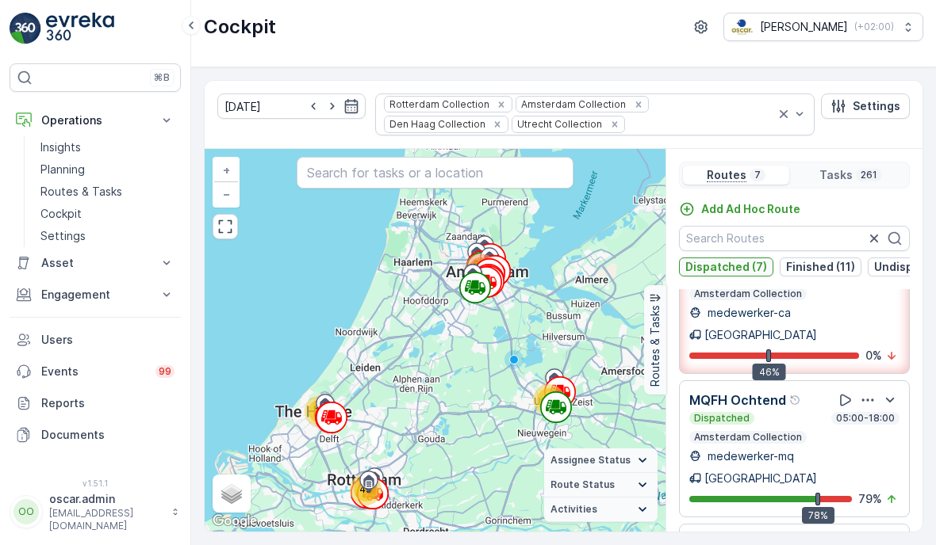
click at [748, 269] on p "Dispatched (7)" at bounding box center [726, 267] width 82 height 16
click at [887, 262] on p "Undispatched (4)" at bounding box center [922, 267] width 97 height 16
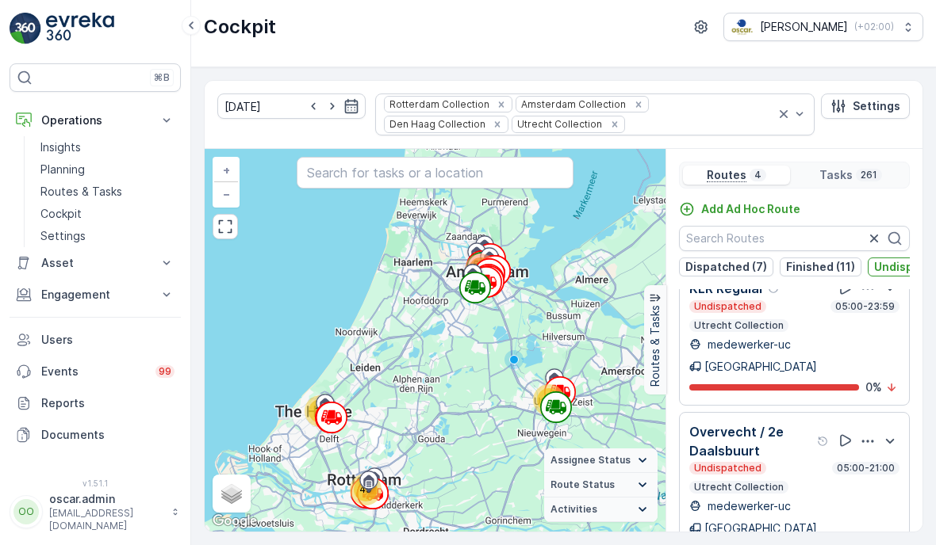
scroll to position [163, 0]
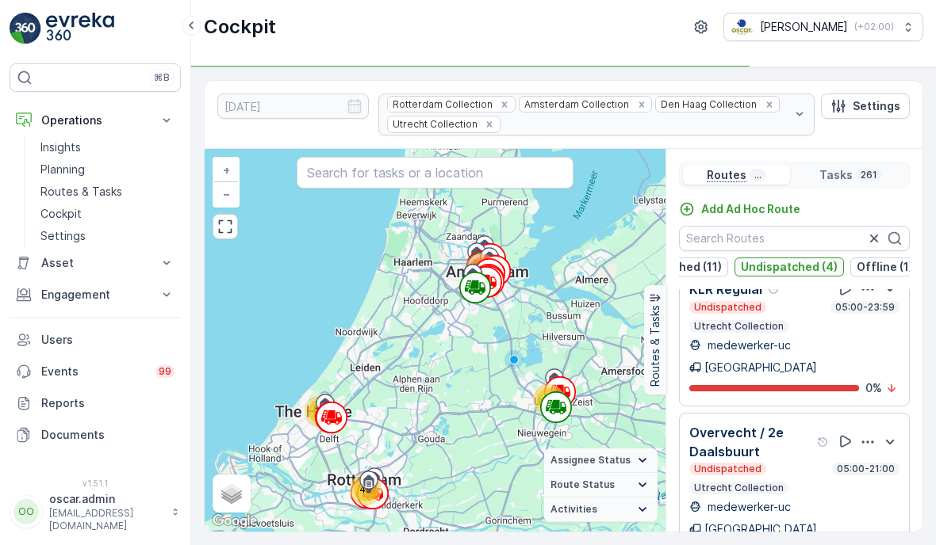
click at [790, 265] on p "Undispatched (4)" at bounding box center [788, 267] width 97 height 16
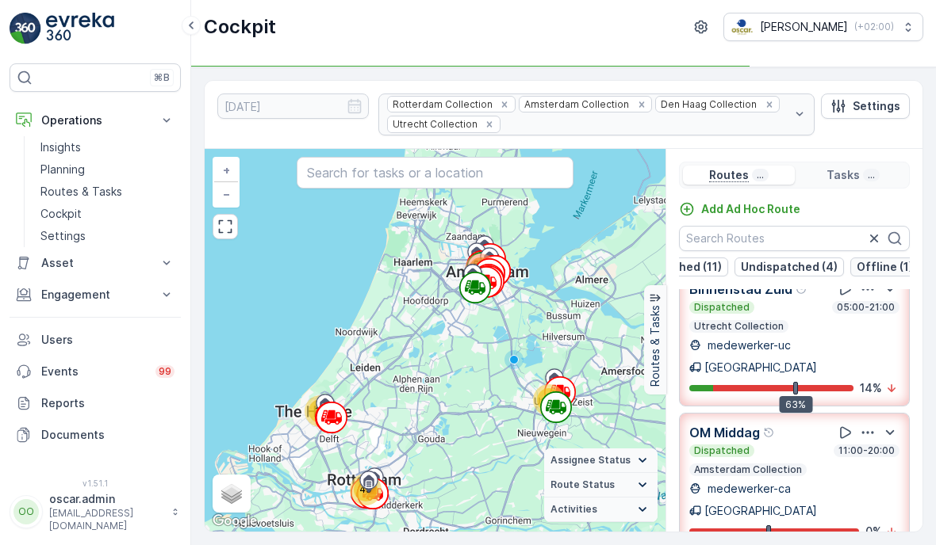
scroll to position [0, 133]
click at [871, 264] on p "Offline (1)" at bounding box center [884, 267] width 56 height 16
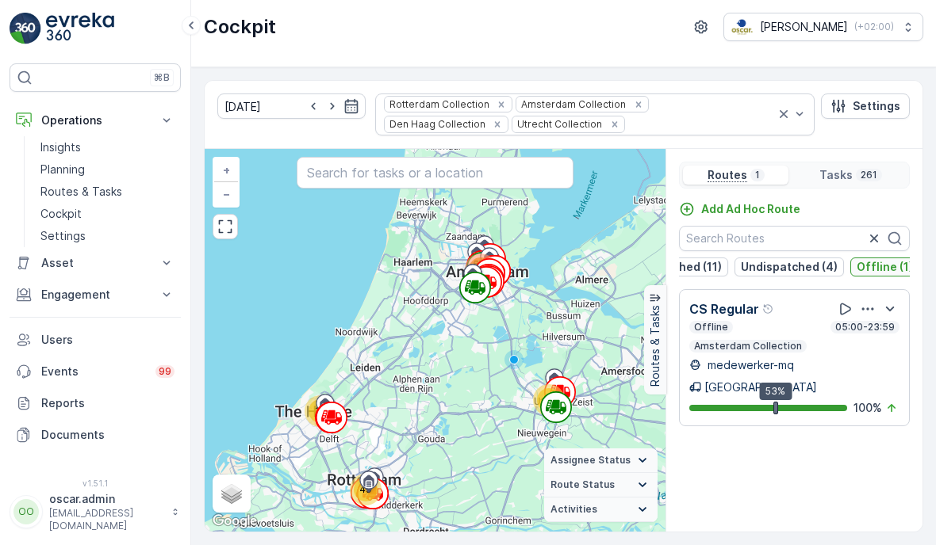
click at [873, 271] on p "Offline (1)" at bounding box center [884, 267] width 56 height 16
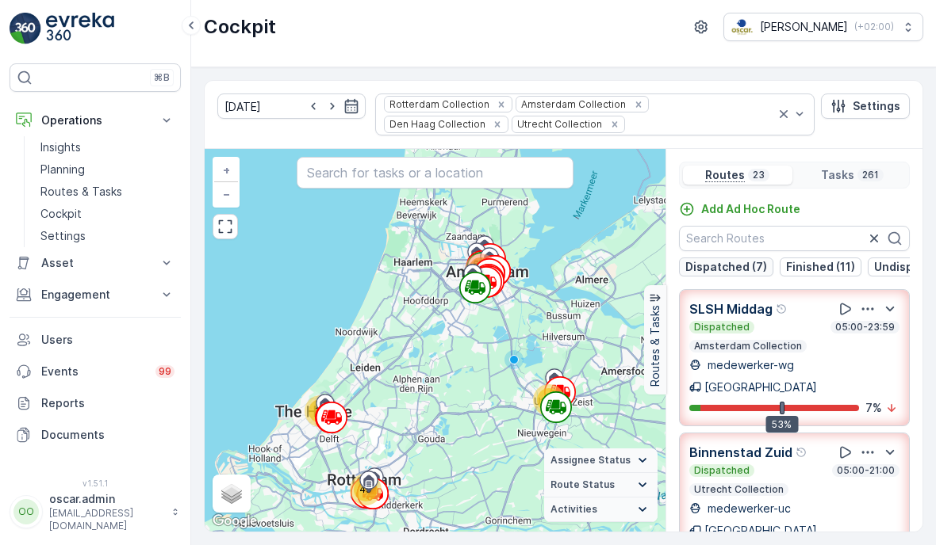
click at [735, 272] on p "Dispatched (7)" at bounding box center [726, 267] width 82 height 16
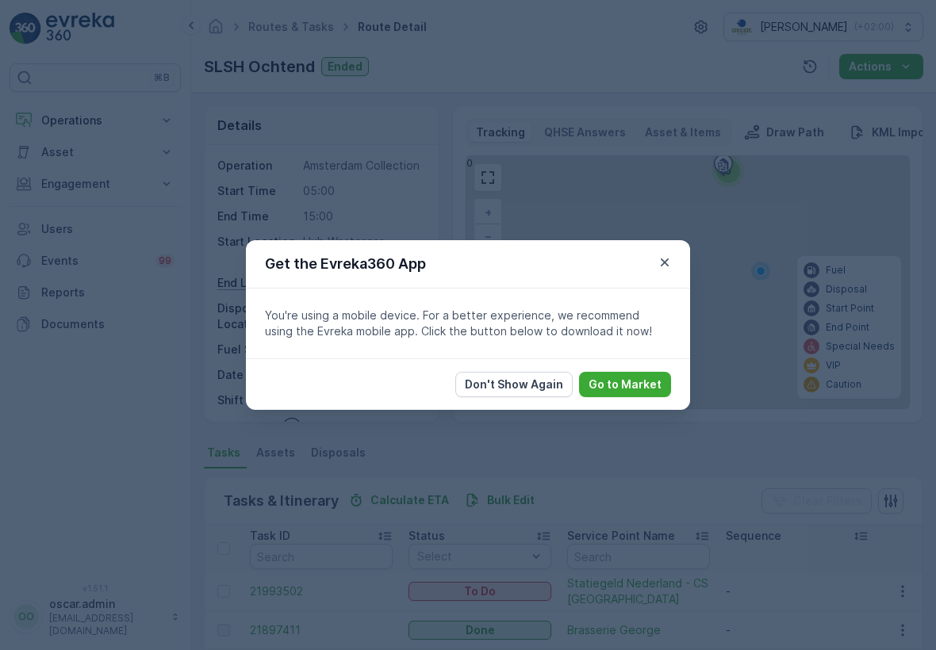
click at [648, 275] on div "Get the Evreka360 App" at bounding box center [468, 264] width 444 height 48
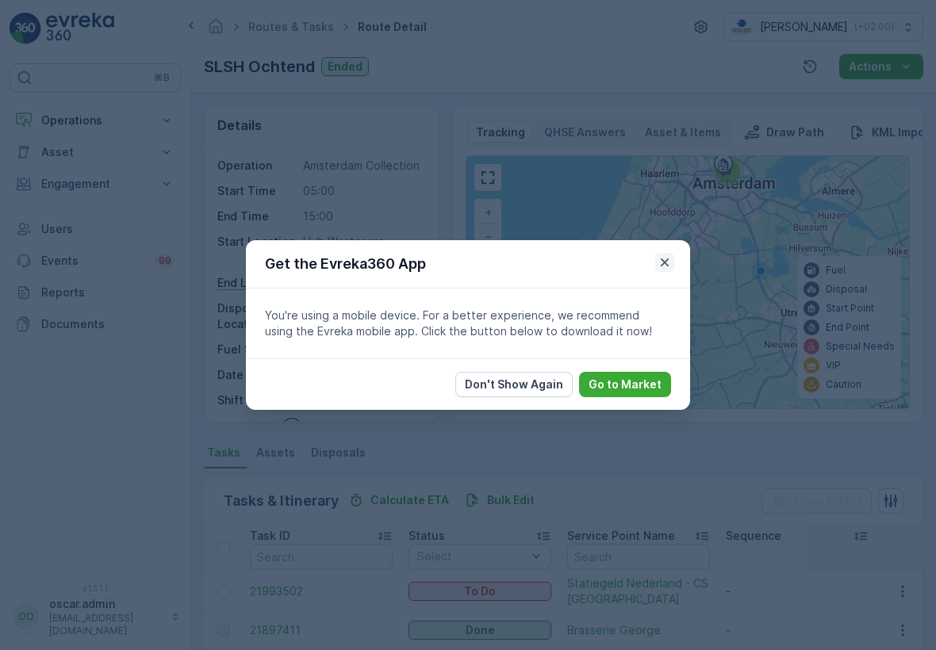
click at [664, 260] on icon "button" at bounding box center [664, 262] width 16 height 16
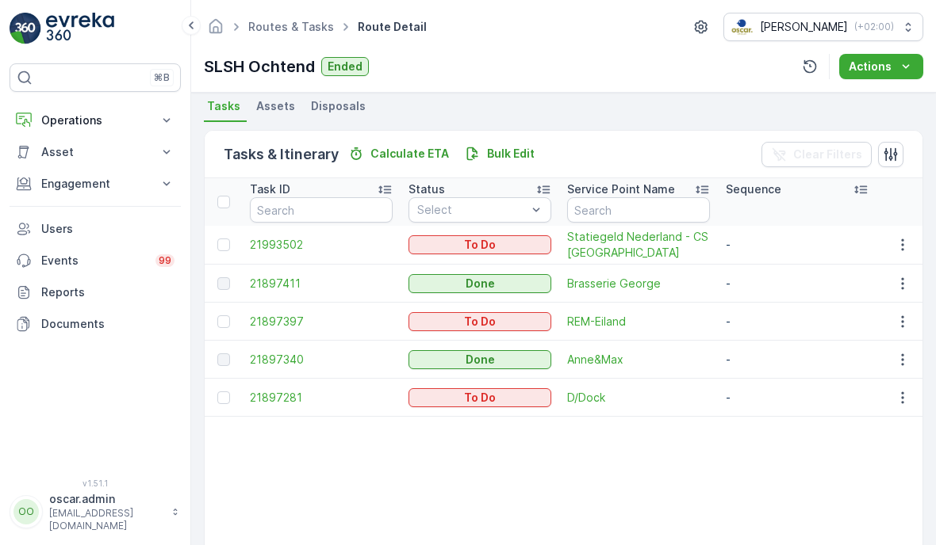
scroll to position [346, 0]
